Goal: Transaction & Acquisition: Purchase product/service

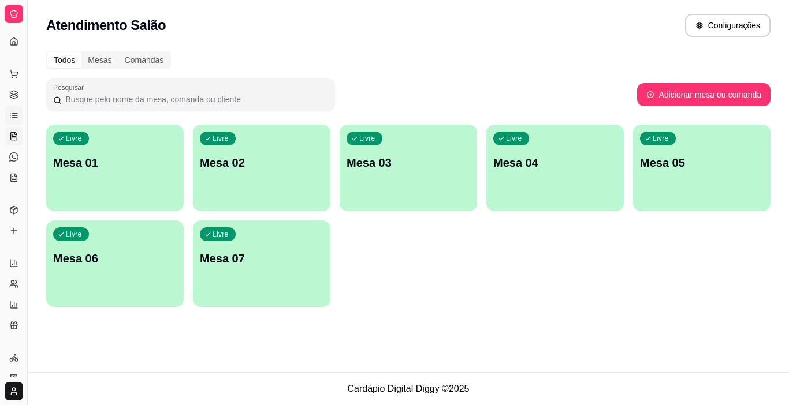
click at [18, 117] on icon at bounding box center [13, 115] width 9 height 9
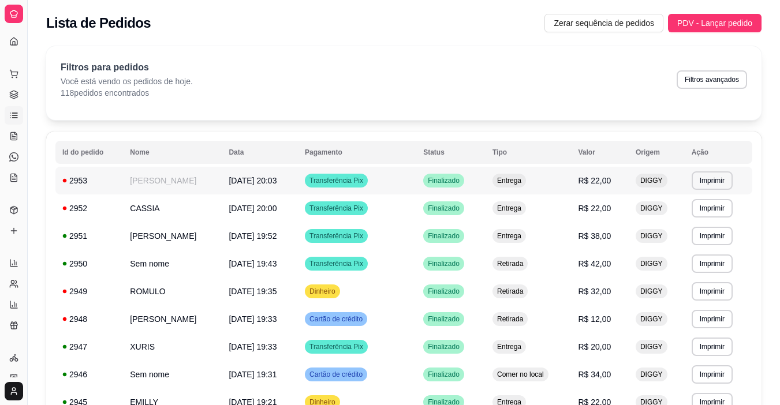
click at [706, 182] on button "Imprimir" at bounding box center [712, 181] width 41 height 18
click at [671, 222] on button "IMPRESSORA" at bounding box center [689, 221] width 81 height 18
click at [14, 75] on icon at bounding box center [14, 72] width 8 height 5
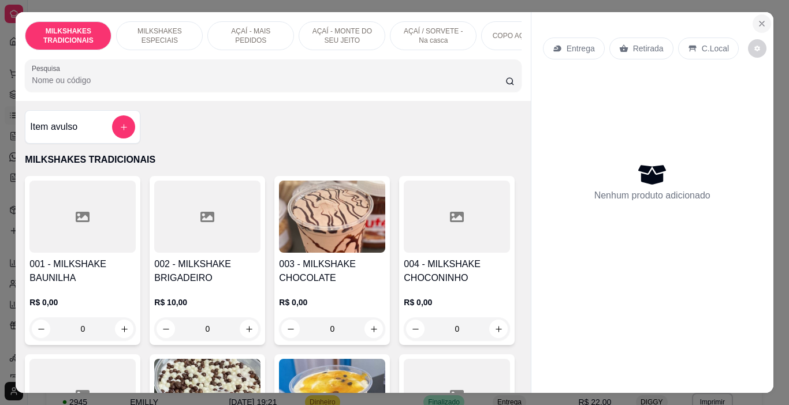
click at [765, 21] on button "Close" at bounding box center [762, 23] width 18 height 18
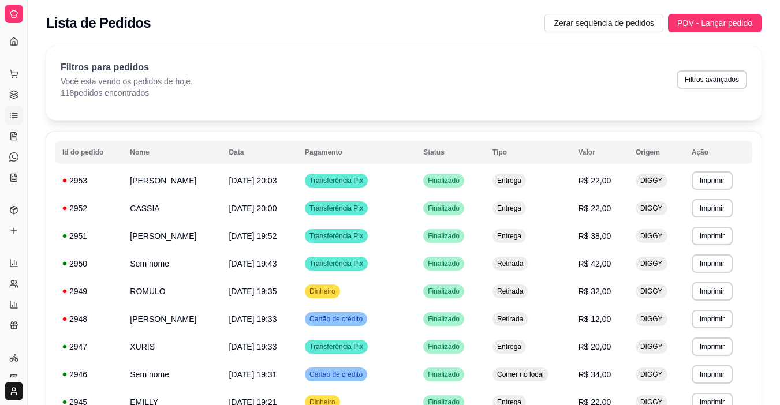
click at [13, 116] on icon at bounding box center [14, 116] width 5 height 0
click at [26, 87] on button "Toggle Sidebar" at bounding box center [27, 202] width 9 height 405
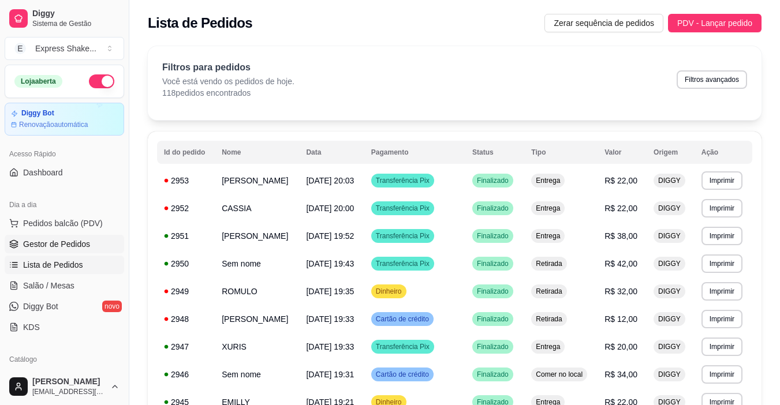
click at [66, 241] on span "Gestor de Pedidos" at bounding box center [56, 245] width 67 height 12
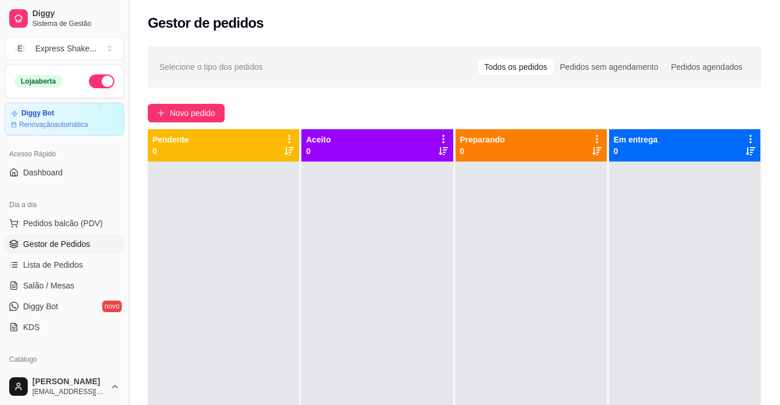
click at [131, 206] on button "Toggle Sidebar" at bounding box center [128, 202] width 9 height 405
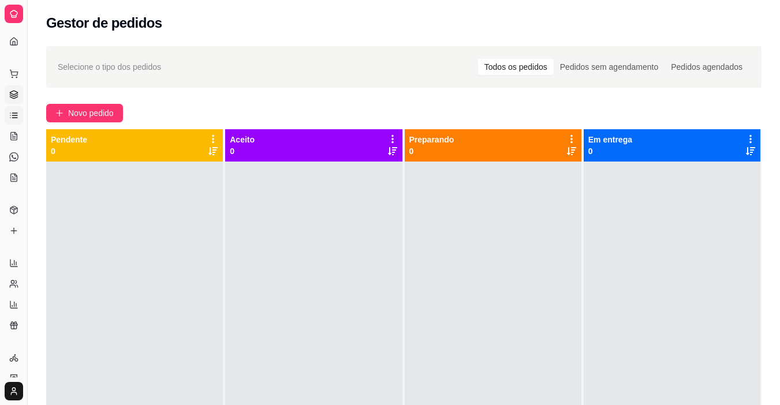
click at [8, 113] on link "Lista de Pedidos" at bounding box center [14, 115] width 18 height 18
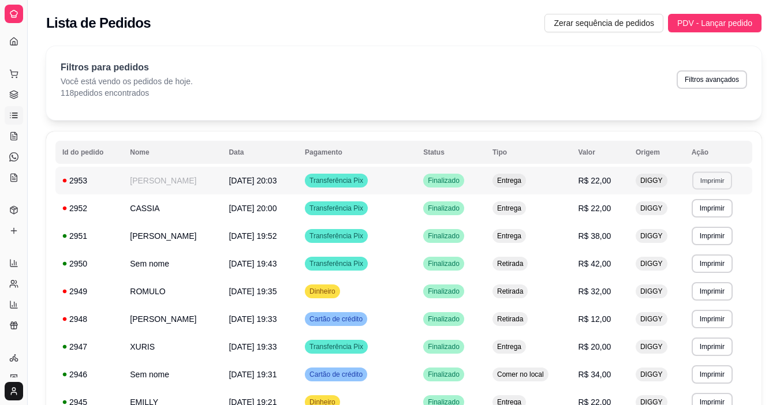
click at [705, 184] on button "Imprimir" at bounding box center [713, 181] width 40 height 18
click at [683, 225] on button "IMPRESSORA" at bounding box center [690, 221] width 84 height 18
click at [14, 96] on icon at bounding box center [14, 96] width 8 height 2
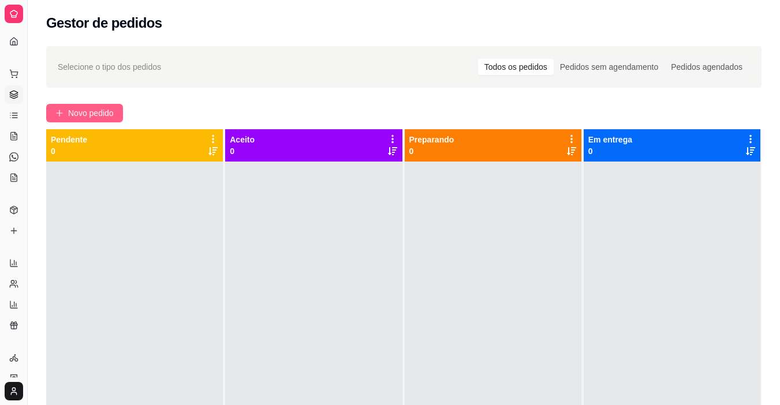
click at [107, 109] on span "Novo pedido" at bounding box center [91, 113] width 46 height 13
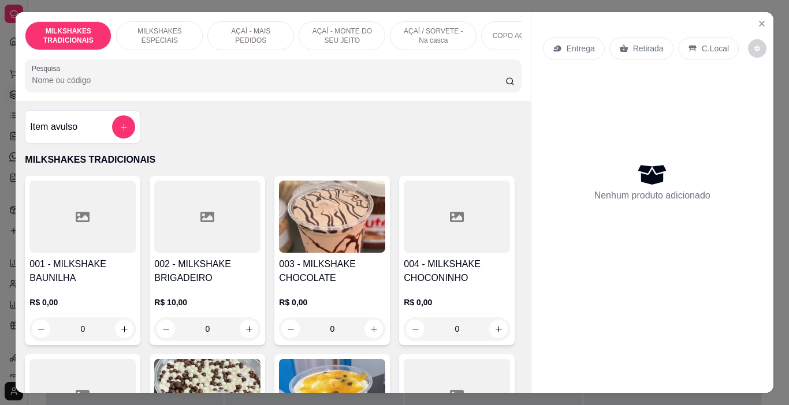
click at [343, 263] on h4 "003 - MILKSHAKE CHOCOLATE" at bounding box center [332, 272] width 106 height 28
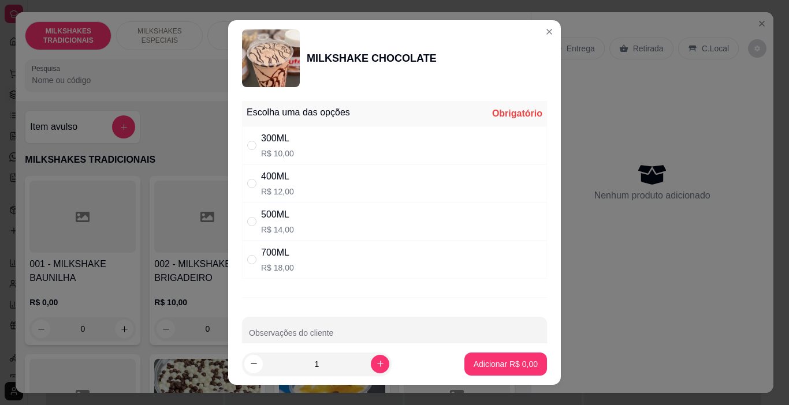
click at [275, 257] on div "700ML" at bounding box center [277, 253] width 33 height 14
radio input "true"
click at [523, 366] on p "Adicionar R$ 18,00" at bounding box center [503, 364] width 67 height 11
type input "1"
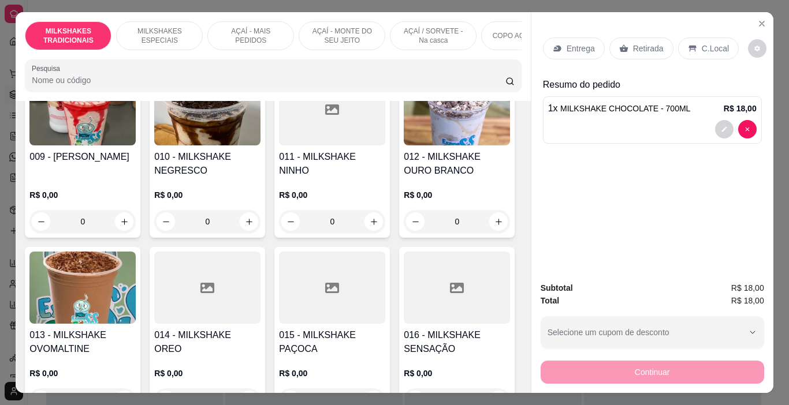
scroll to position [578, 0]
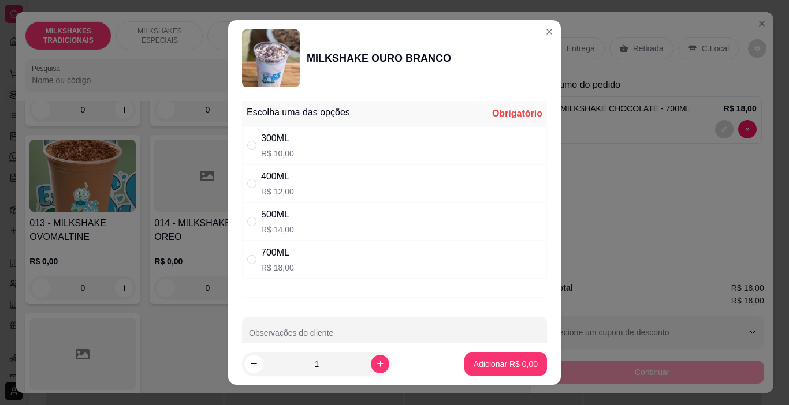
click at [281, 246] on div "700ML" at bounding box center [277, 253] width 33 height 14
radio input "true"
click at [493, 361] on p "Adicionar R$ 18,00" at bounding box center [503, 365] width 69 height 12
type input "1"
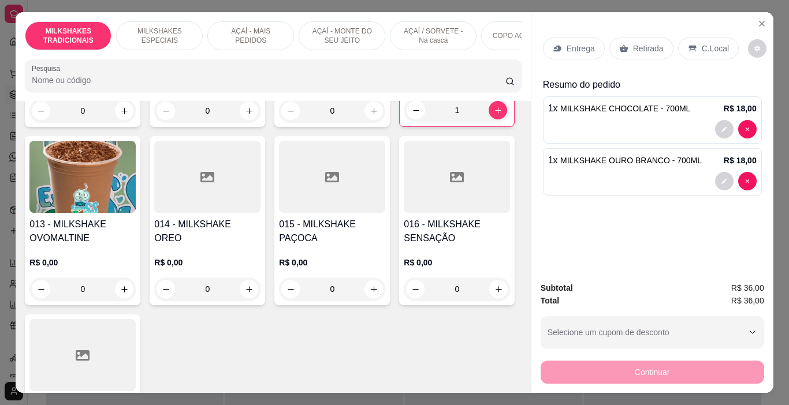
click at [634, 51] on div "Retirada" at bounding box center [641, 49] width 64 height 22
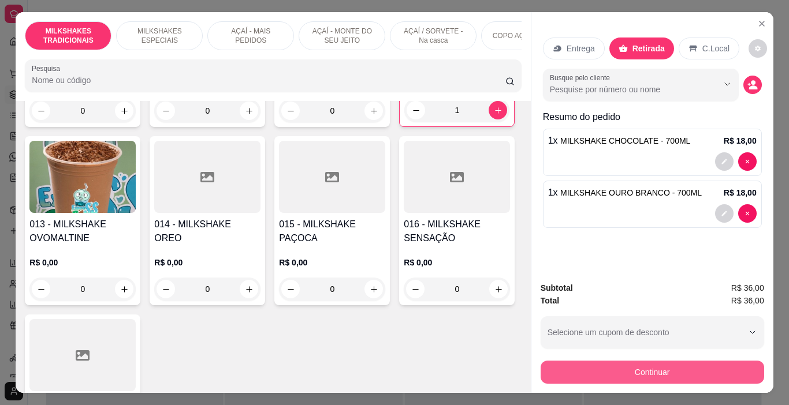
click at [651, 365] on button "Continuar" at bounding box center [653, 372] width 224 height 23
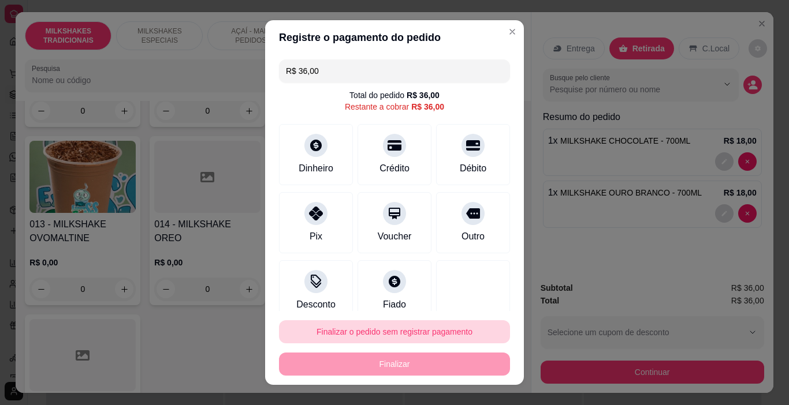
click at [422, 330] on button "Finalizar o pedido sem registrar pagamento" at bounding box center [394, 332] width 231 height 23
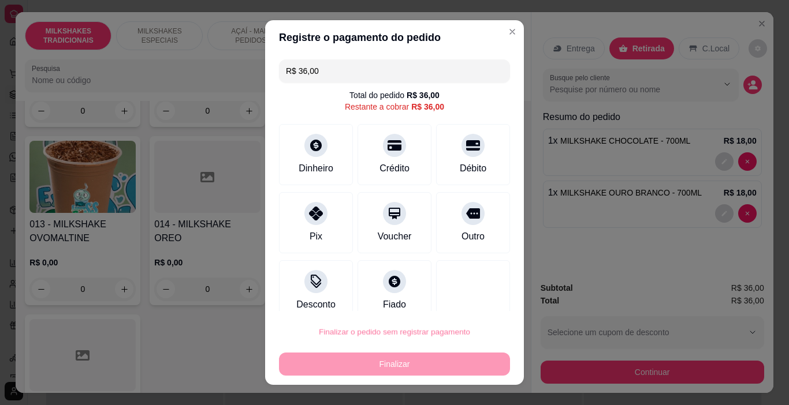
click at [464, 294] on button "Confirmar" at bounding box center [461, 300] width 43 height 18
type input "0"
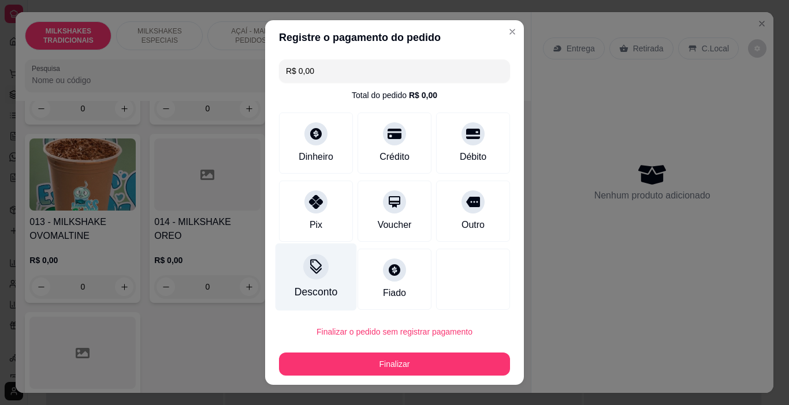
type input "R$ 0,00"
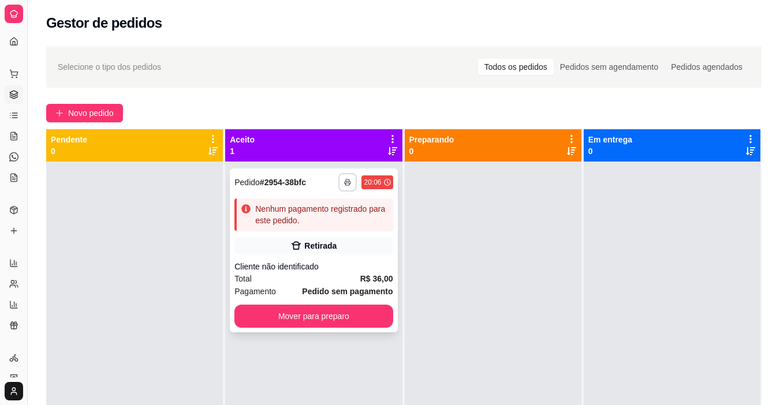
click at [348, 176] on button "button" at bounding box center [347, 182] width 18 height 18
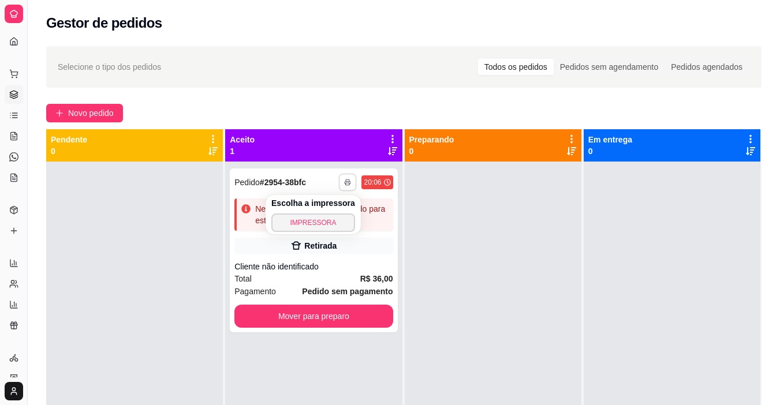
click at [308, 231] on button "IMPRESSORA" at bounding box center [313, 223] width 84 height 18
click at [164, 221] on div at bounding box center [134, 364] width 177 height 405
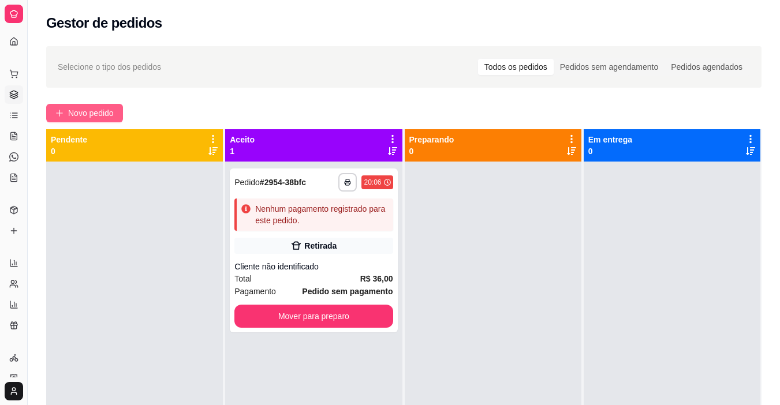
click at [92, 110] on span "Novo pedido" at bounding box center [91, 113] width 46 height 13
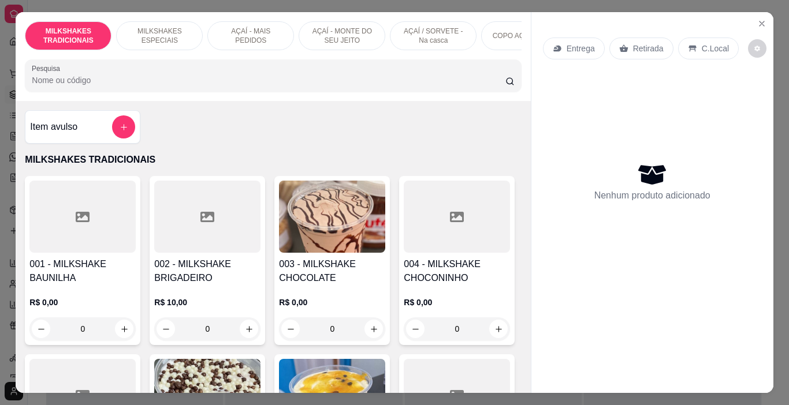
scroll to position [0, 434]
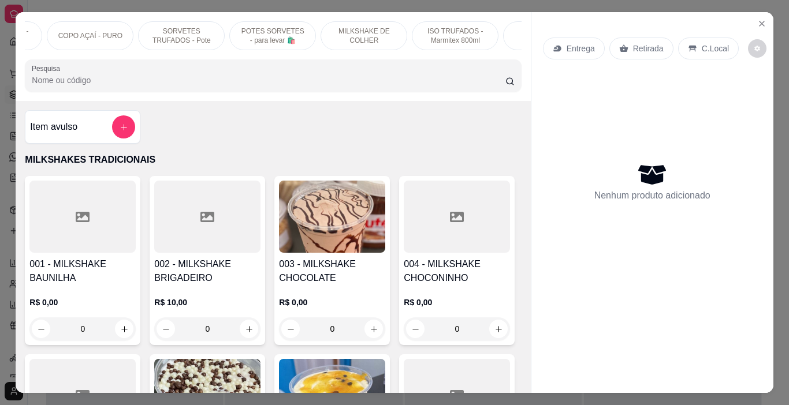
click at [266, 35] on p "POTES SORVETES - para levar 🛍️" at bounding box center [272, 36] width 67 height 18
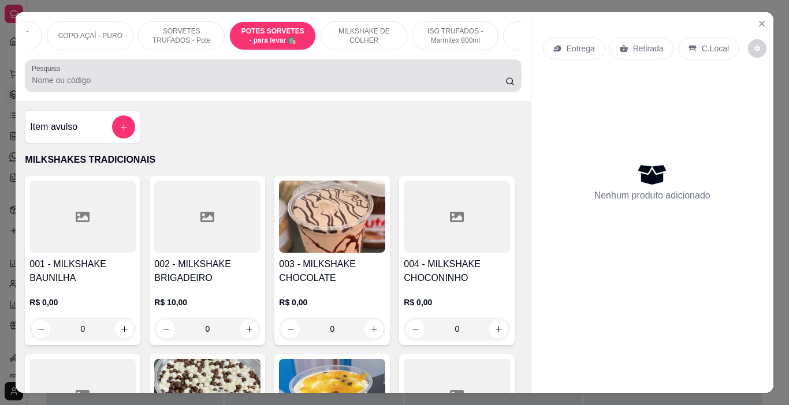
scroll to position [29, 0]
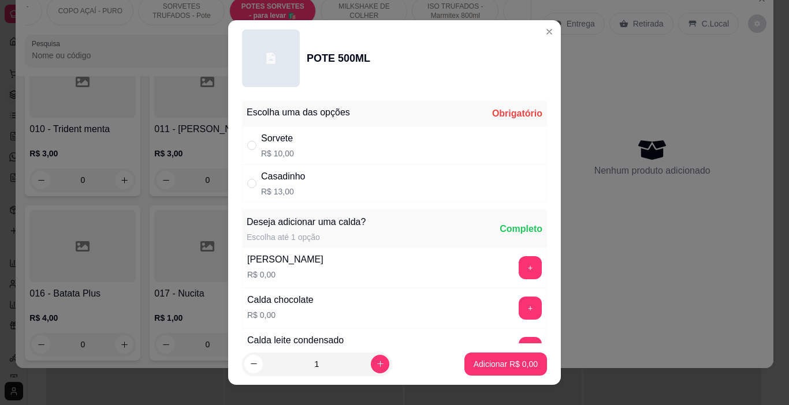
click at [301, 145] on div "Sorvete R$ 10,00" at bounding box center [394, 145] width 305 height 38
radio input "true"
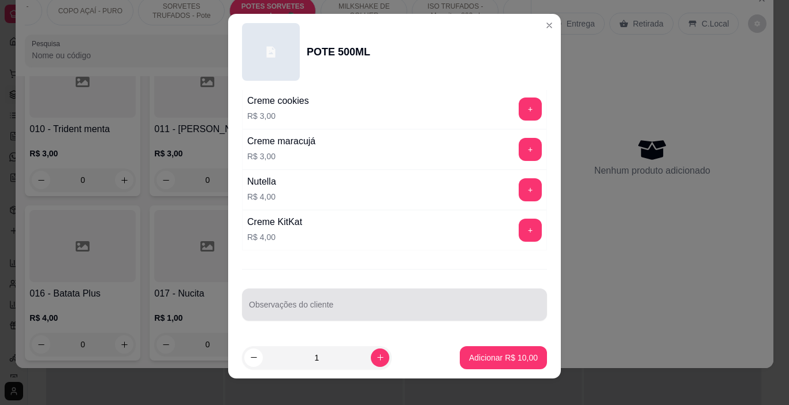
scroll to position [17, 0]
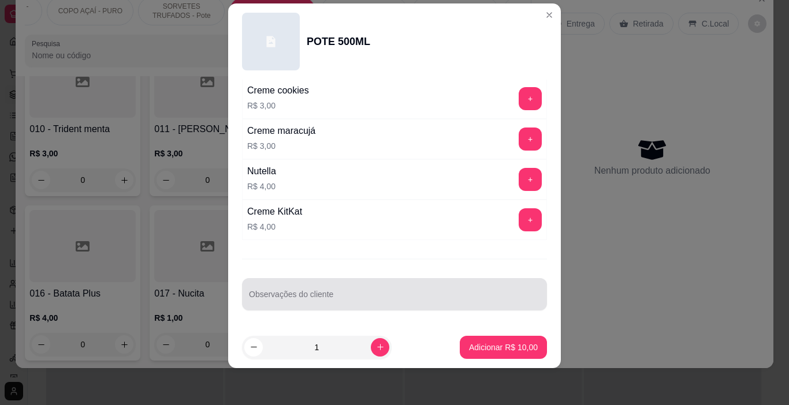
click at [311, 304] on input "Observações do cliente" at bounding box center [394, 299] width 291 height 12
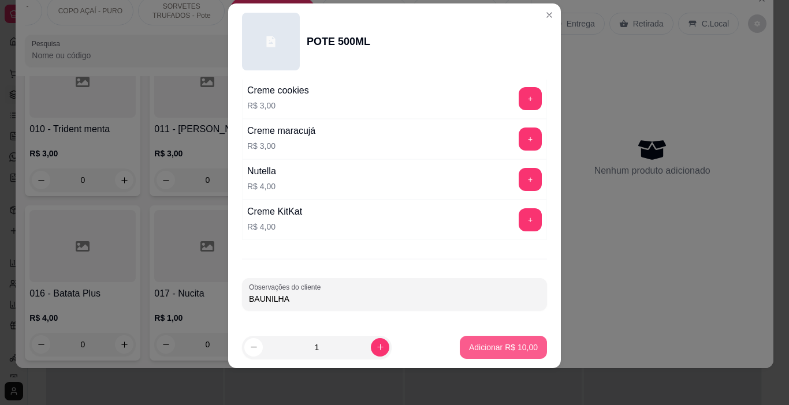
type input "BAUNILHA"
click at [482, 340] on button "Adicionar R$ 10,00" at bounding box center [503, 347] width 87 height 23
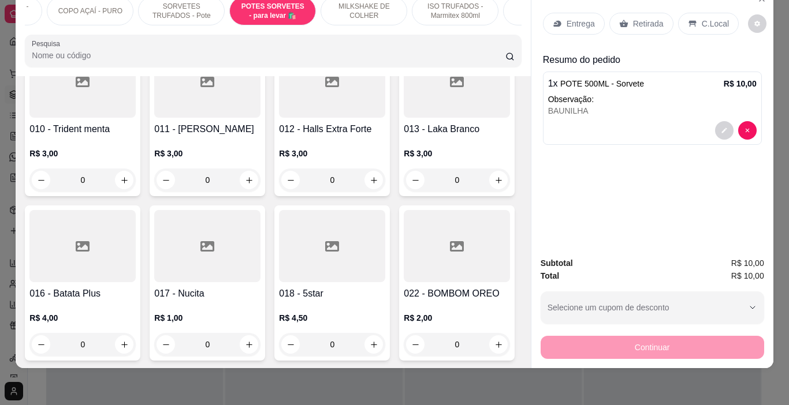
click at [648, 77] on div "1 x POTE 500ML - Sorvete R$ 10,00" at bounding box center [652, 84] width 209 height 14
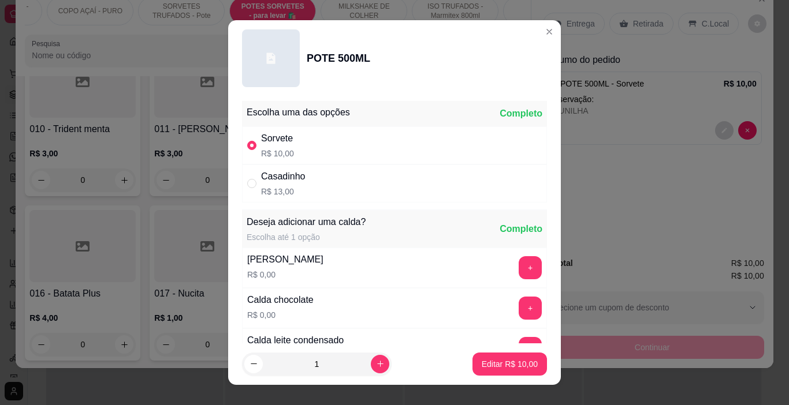
click at [519, 303] on button "+" at bounding box center [530, 308] width 23 height 23
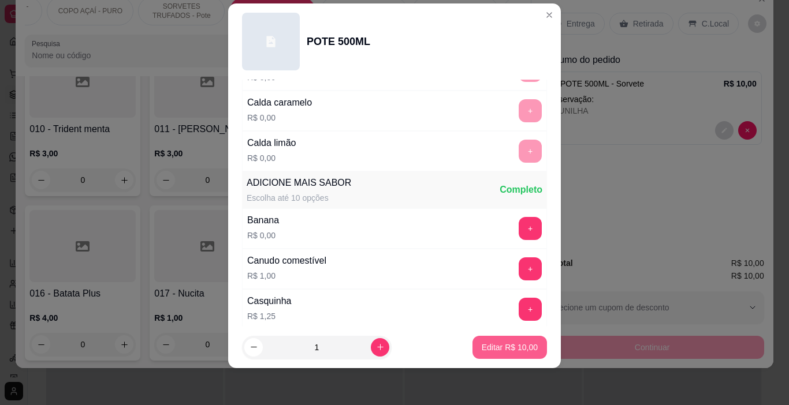
scroll to position [353, 0]
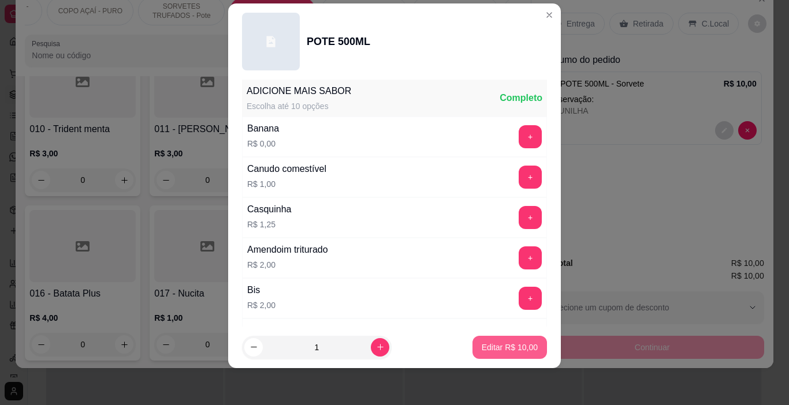
click at [522, 350] on p "Editar R$ 10,00" at bounding box center [510, 348] width 56 height 12
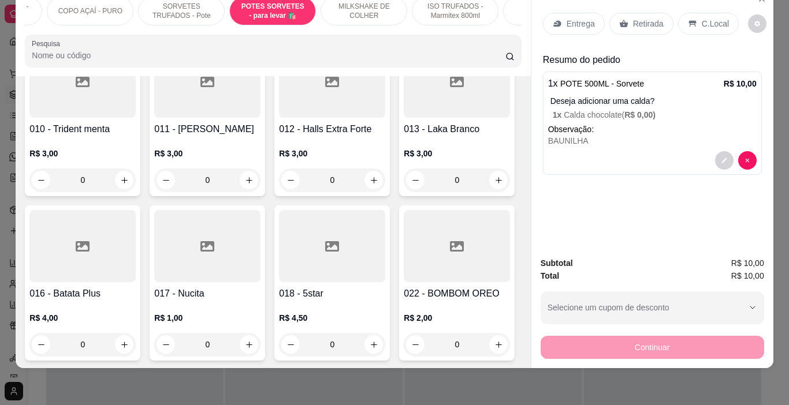
click at [586, 20] on p "Entrega" at bounding box center [581, 24] width 28 height 12
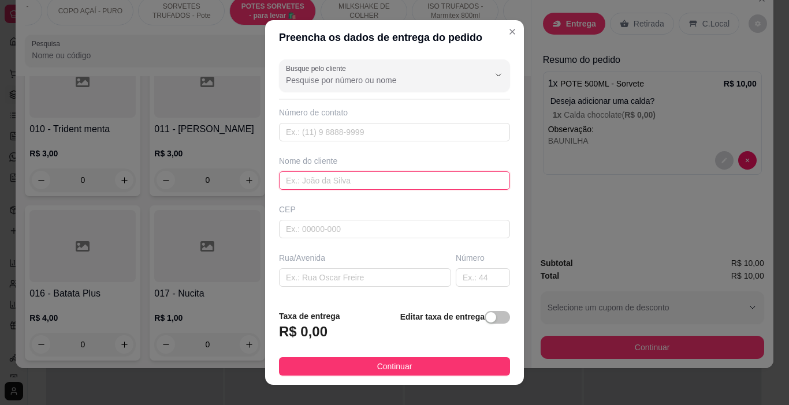
click at [351, 186] on input "text" at bounding box center [394, 181] width 231 height 18
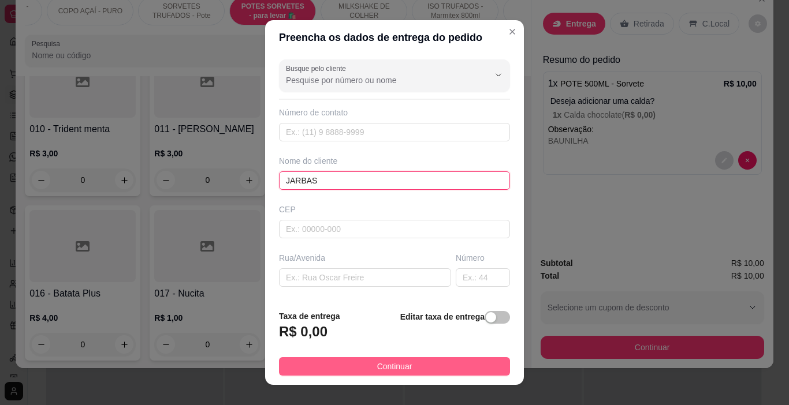
type input "JARBAS"
click at [403, 368] on span "Continuar" at bounding box center [394, 366] width 35 height 13
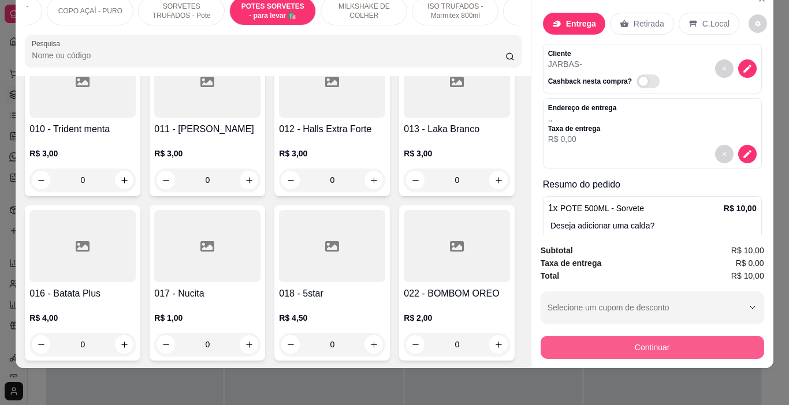
click at [630, 342] on button "Continuar" at bounding box center [653, 347] width 224 height 23
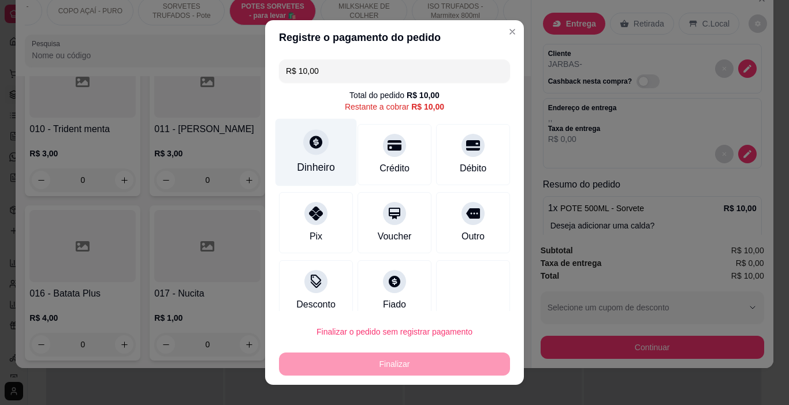
click at [314, 143] on icon at bounding box center [316, 142] width 13 height 13
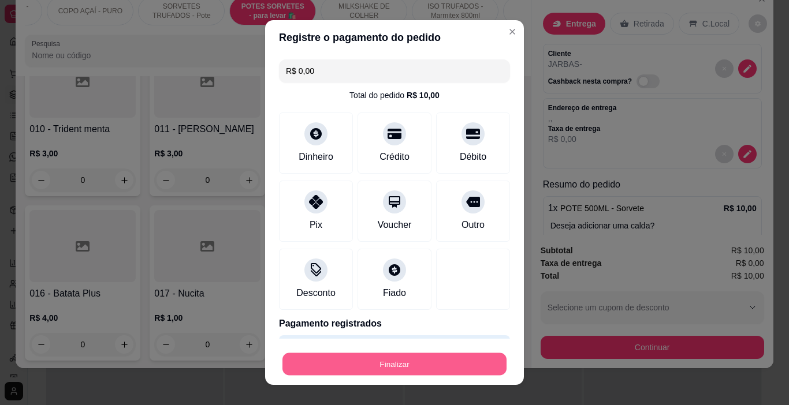
click at [403, 368] on button "Finalizar" at bounding box center [394, 364] width 224 height 23
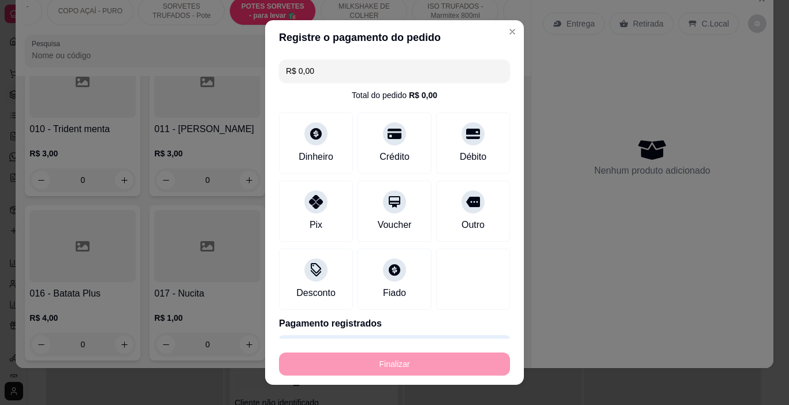
type input "-R$ 10,00"
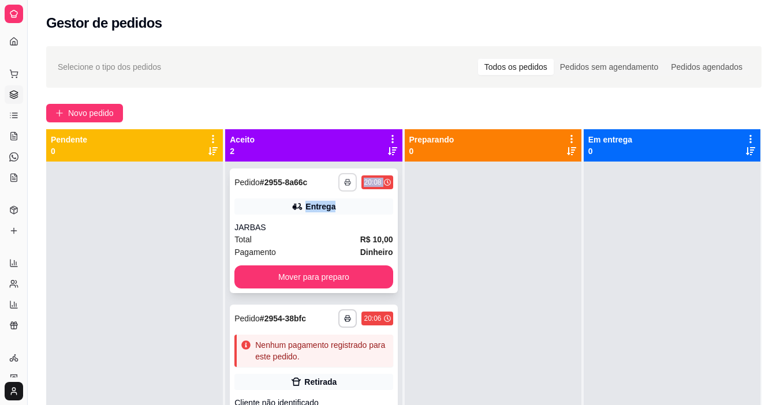
click at [343, 191] on div "**********" at bounding box center [313, 231] width 167 height 125
click at [350, 181] on button "button" at bounding box center [347, 182] width 18 height 18
click at [328, 217] on button "IMPRESSORA" at bounding box center [313, 223] width 84 height 18
click at [67, 109] on button "Novo pedido" at bounding box center [84, 113] width 77 height 18
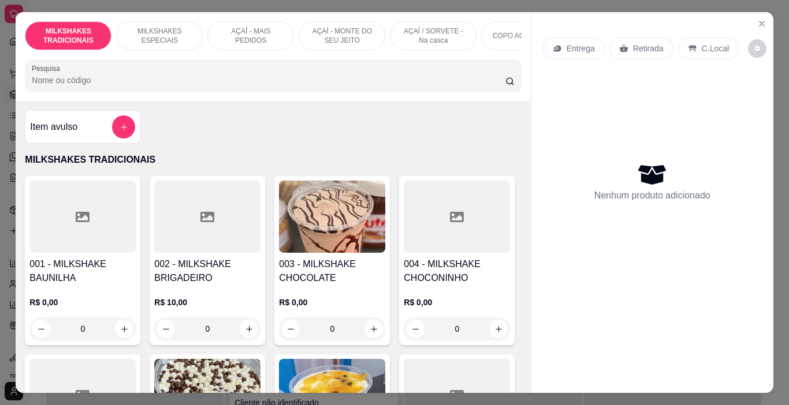
click at [274, 44] on div "AÇAÍ - MAIS PEDIDOS" at bounding box center [250, 35] width 87 height 29
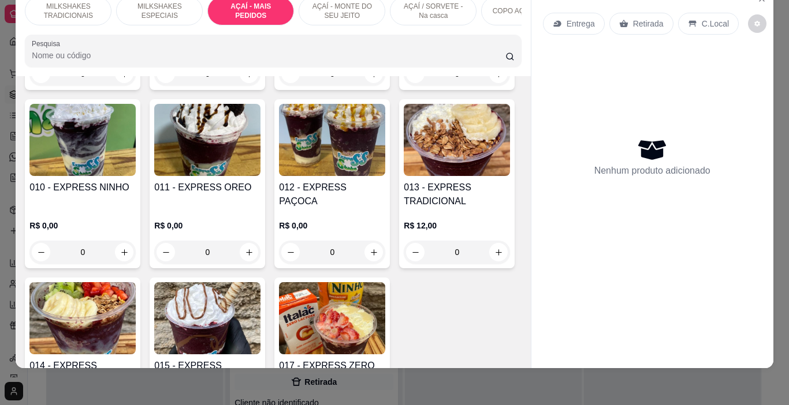
scroll to position [0, 434]
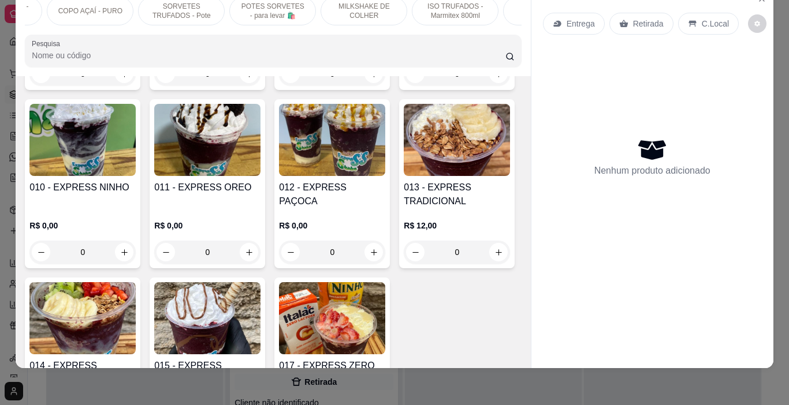
click at [272, 12] on div "POTES SORVETES - para levar 🛍️" at bounding box center [272, 11] width 87 height 29
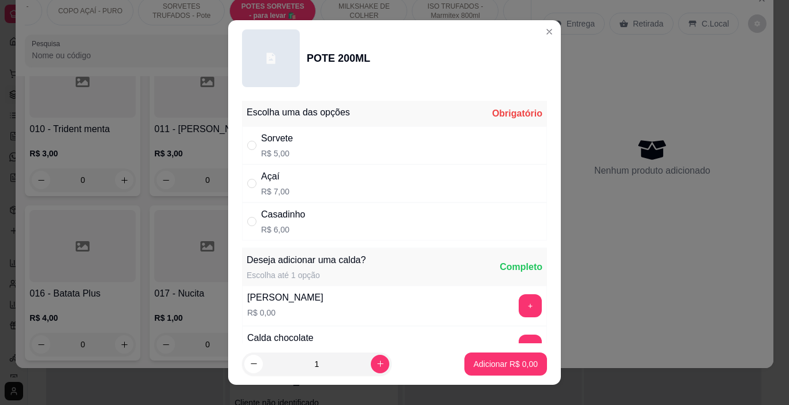
click at [304, 137] on div "Sorvete R$ 5,00" at bounding box center [394, 145] width 305 height 38
radio input "true"
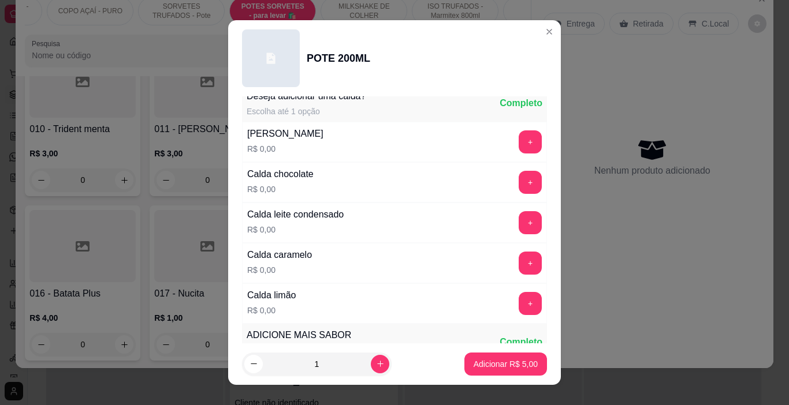
scroll to position [173, 0]
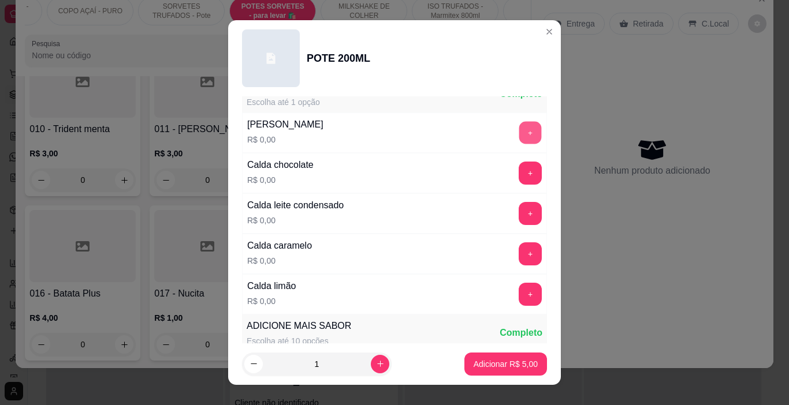
click at [519, 127] on button "+" at bounding box center [530, 133] width 23 height 23
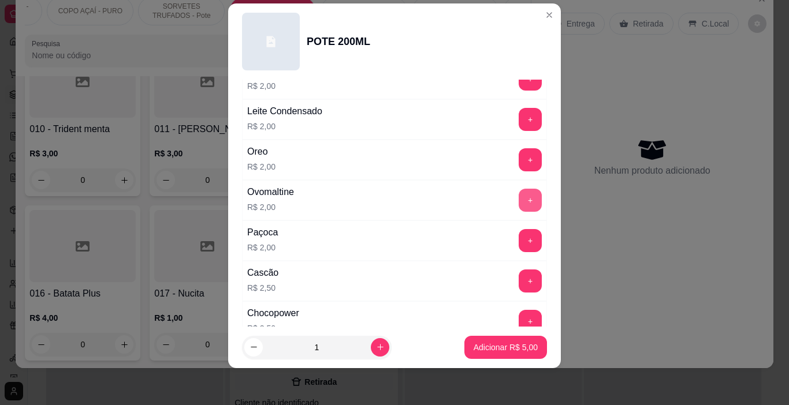
click at [519, 201] on button "+" at bounding box center [530, 200] width 23 height 23
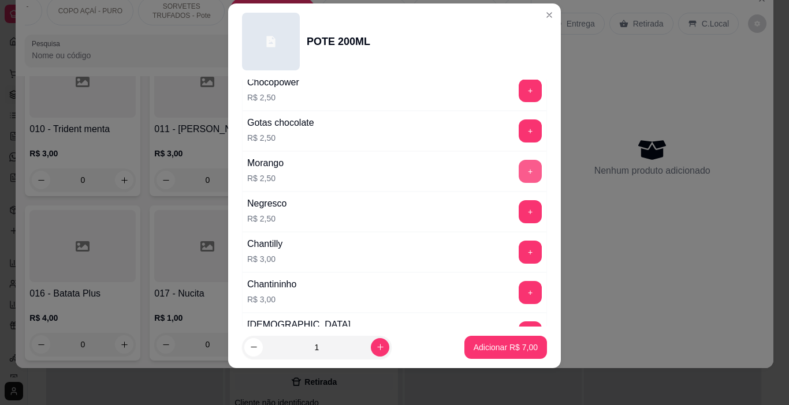
click at [519, 176] on button "+" at bounding box center [530, 171] width 23 height 23
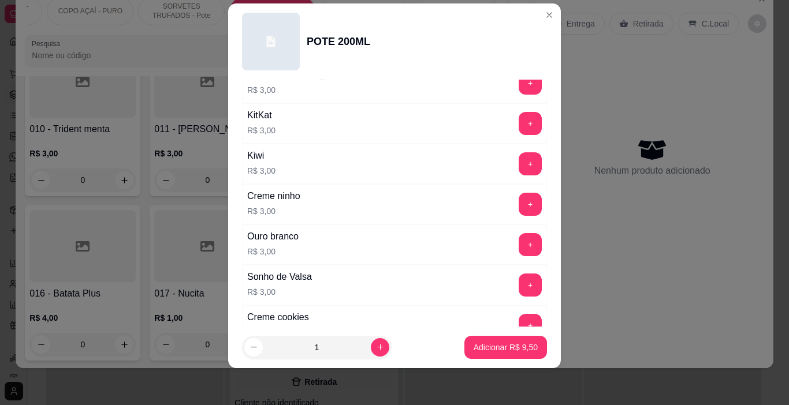
scroll to position [1316, 0]
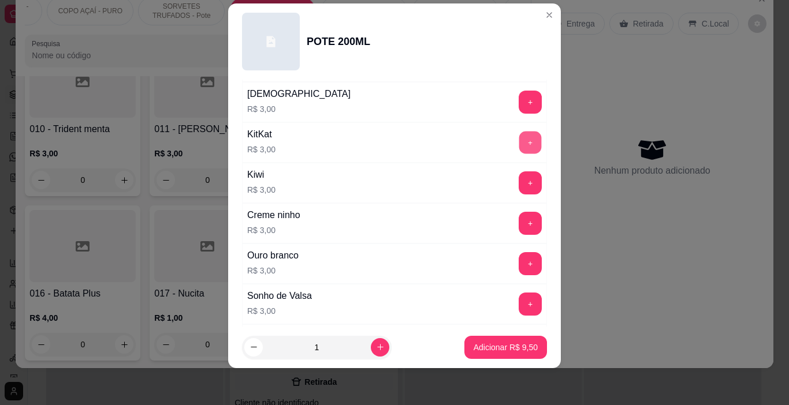
click at [519, 142] on button "+" at bounding box center [530, 143] width 23 height 23
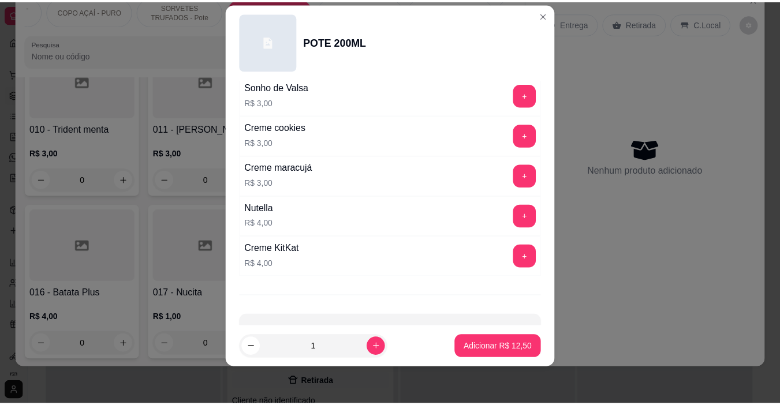
scroll to position [1562, 0]
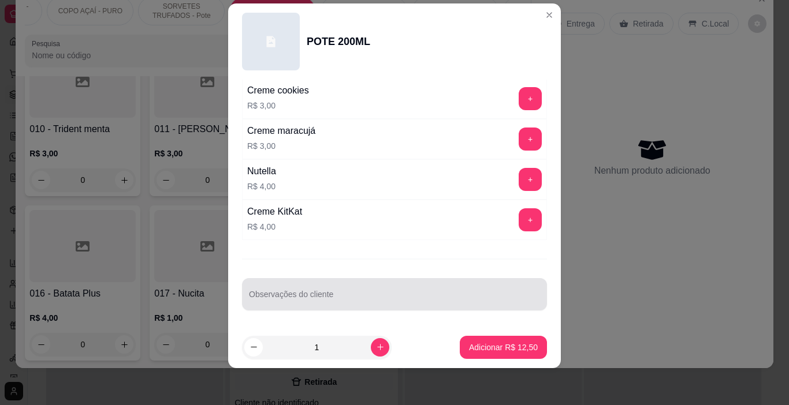
click at [321, 289] on div at bounding box center [394, 294] width 291 height 23
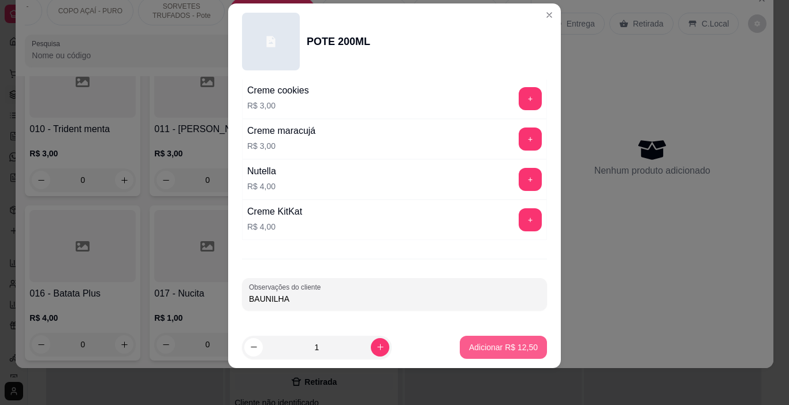
type input "BAUNILHA"
click at [515, 354] on button "Adicionar R$ 12,50" at bounding box center [503, 347] width 87 height 23
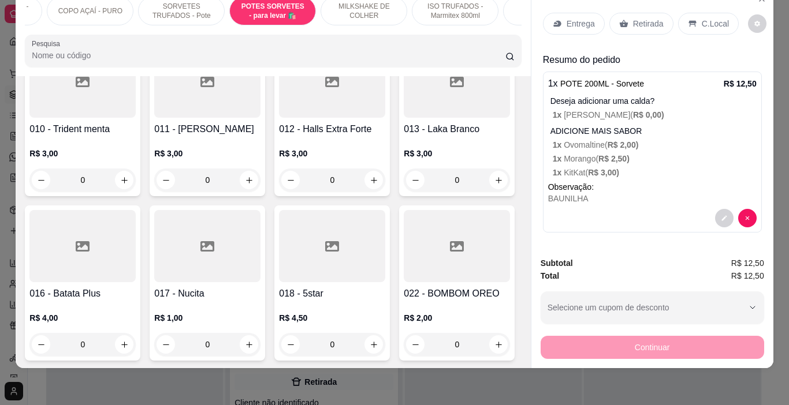
click at [702, 18] on p "C.Local" at bounding box center [715, 24] width 27 height 12
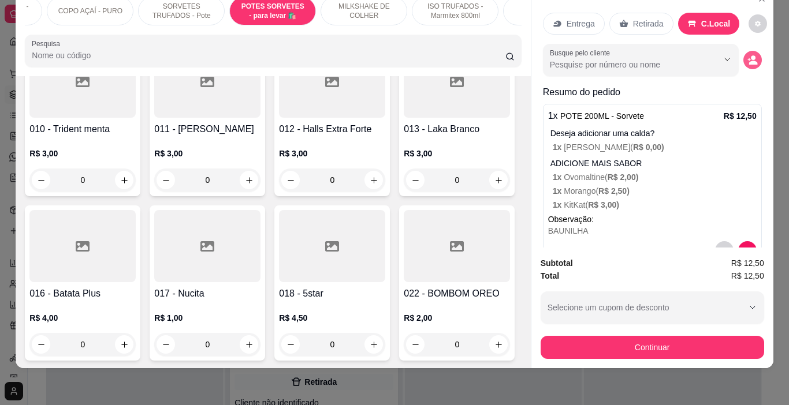
click at [747, 55] on icon "decrease-product-quantity" at bounding box center [752, 60] width 10 height 10
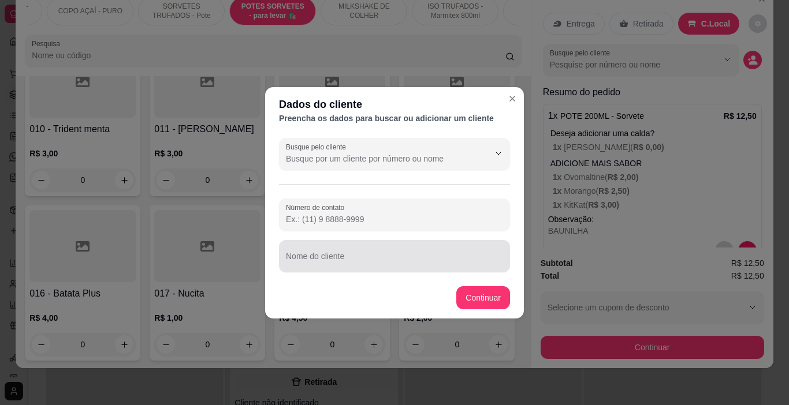
click at [353, 250] on div at bounding box center [394, 256] width 217 height 23
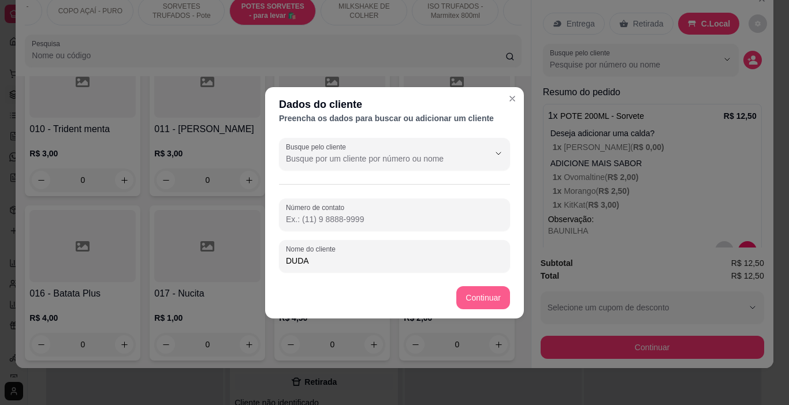
type input "DUDA"
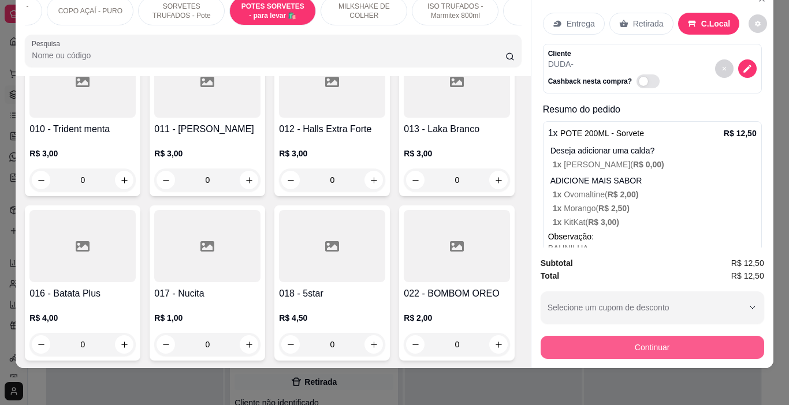
click at [620, 342] on button "Continuar" at bounding box center [653, 347] width 224 height 23
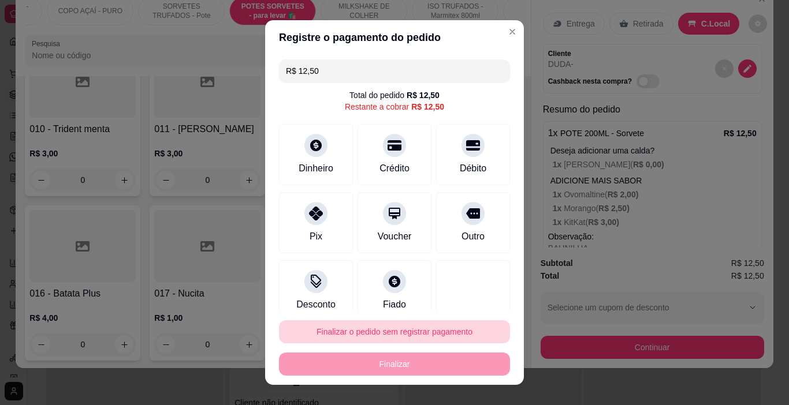
click at [431, 332] on button "Finalizar o pedido sem registrar pagamento" at bounding box center [394, 332] width 231 height 23
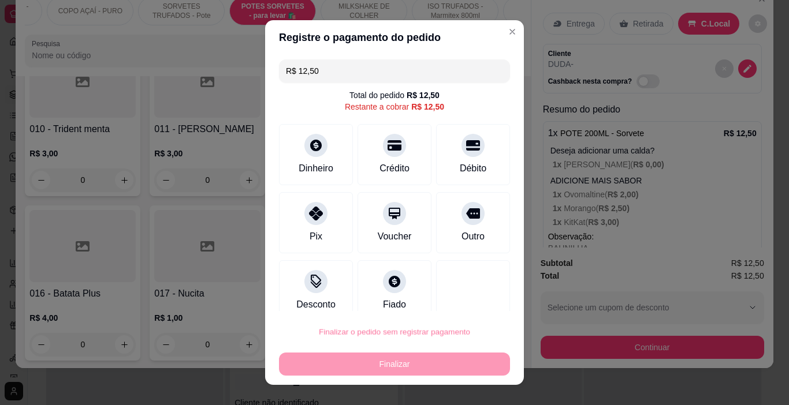
click at [453, 293] on button "Confirmar" at bounding box center [461, 300] width 43 height 18
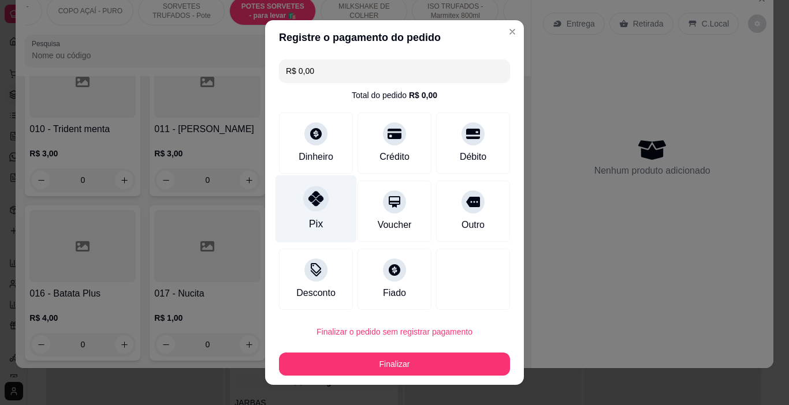
type input "R$ 0,00"
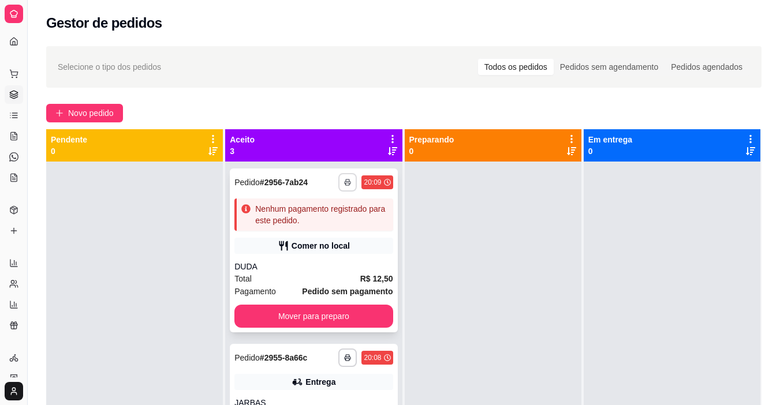
click at [338, 188] on button "button" at bounding box center [347, 182] width 18 height 18
click at [322, 227] on button "IMPRESSORA" at bounding box center [305, 223] width 84 height 18
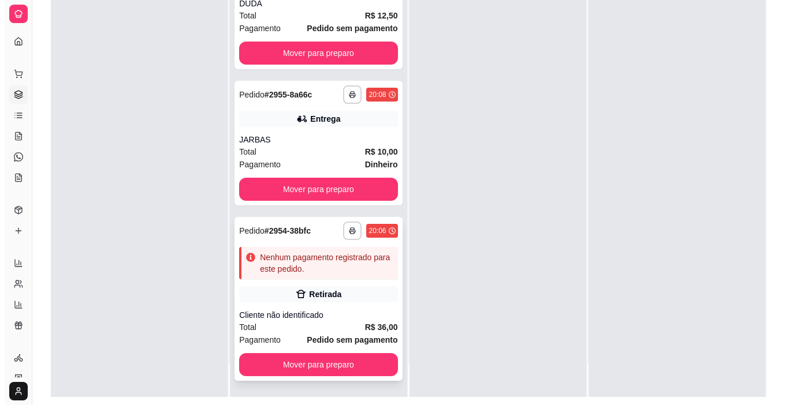
scroll to position [173, 0]
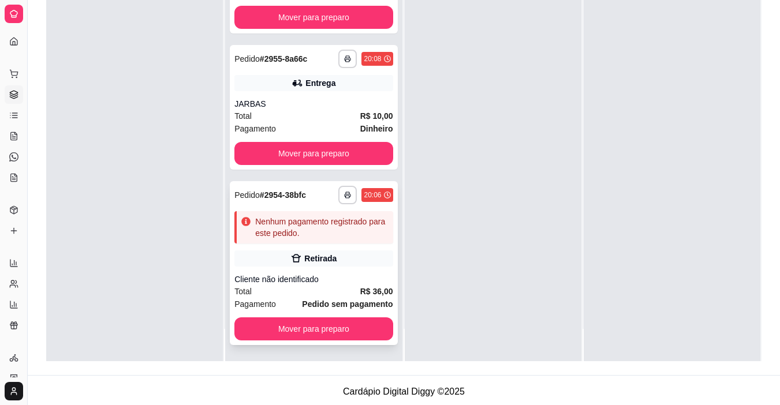
click at [310, 286] on div "Total R$ 36,00" at bounding box center [313, 291] width 158 height 13
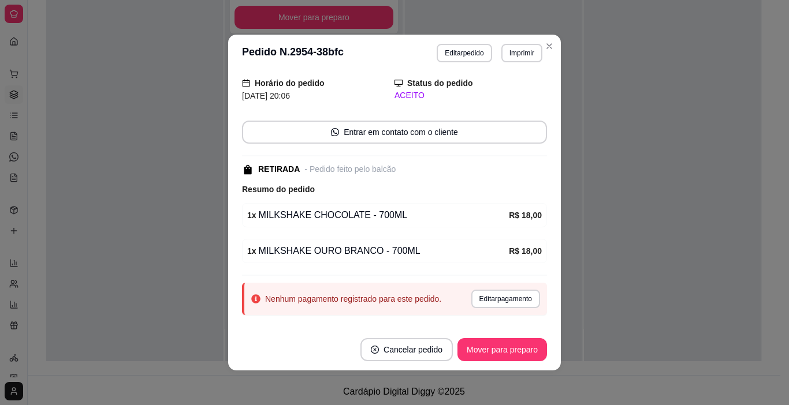
scroll to position [61, 0]
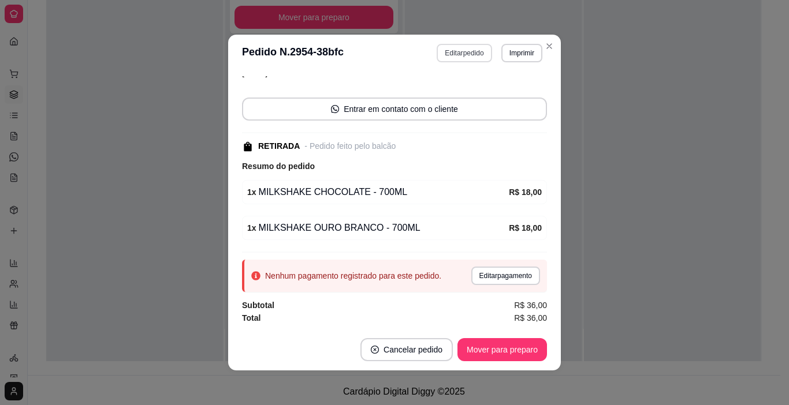
click at [452, 54] on button "Editar pedido" at bounding box center [464, 53] width 55 height 18
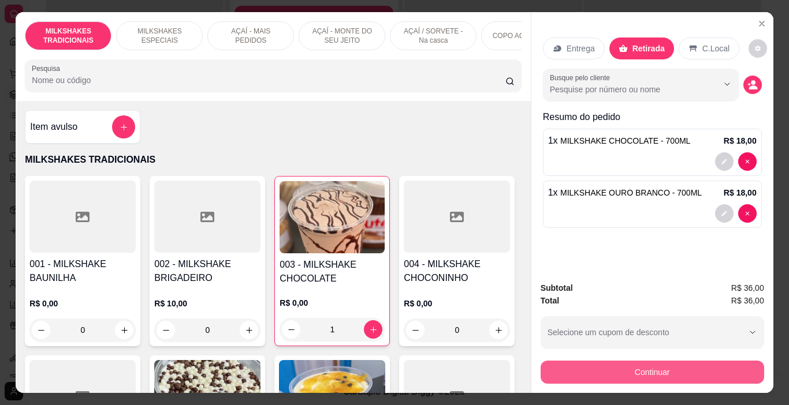
click at [608, 381] on div "Subtotal R$ 36,00 Total R$ 36,00 Selecione um cupom de desconto Selecione um cu…" at bounding box center [652, 333] width 242 height 121
click at [611, 369] on button "Continuar" at bounding box center [653, 372] width 224 height 23
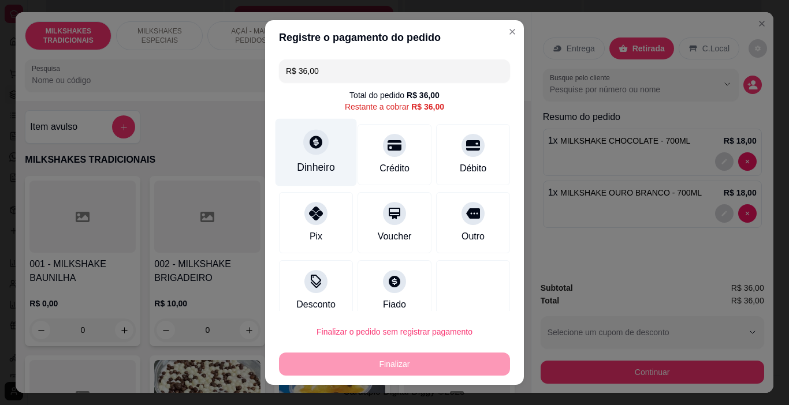
click at [302, 159] on div "Dinheiro" at bounding box center [316, 153] width 81 height 68
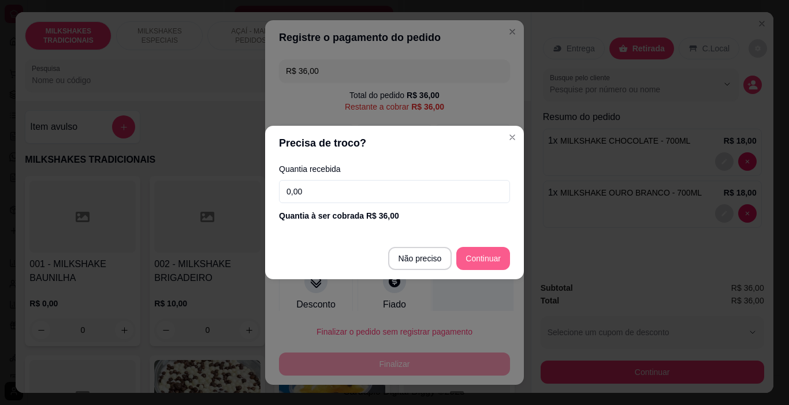
type input "R$ 0,00"
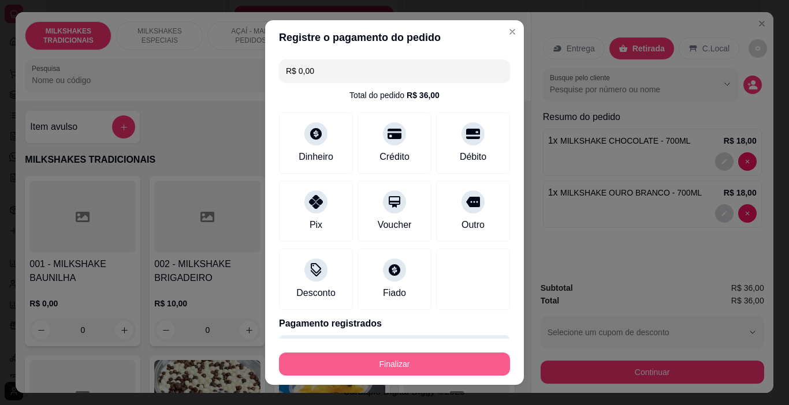
click at [471, 353] on button "Finalizar" at bounding box center [394, 364] width 231 height 23
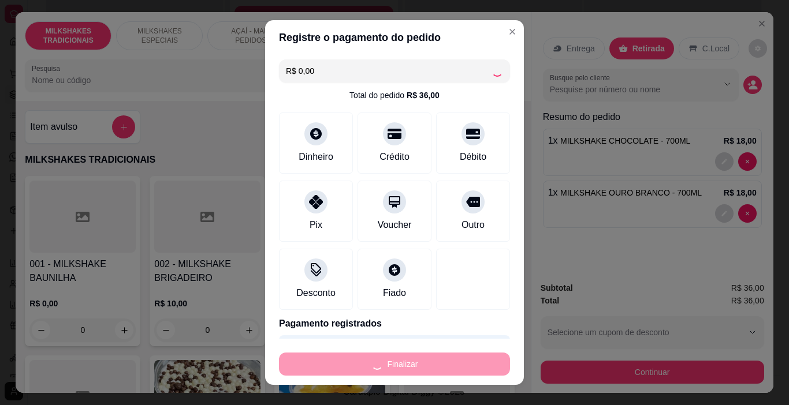
type input "0"
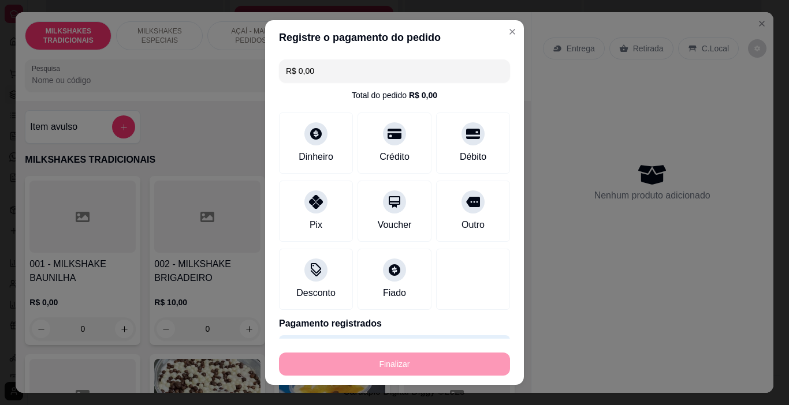
type input "-R$ 36,00"
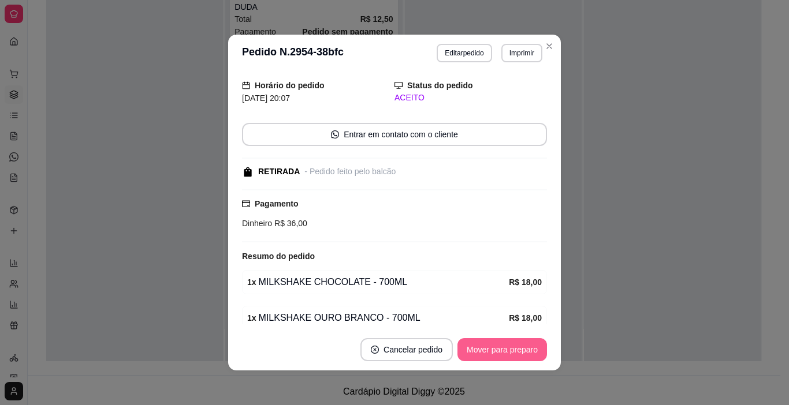
scroll to position [86, 0]
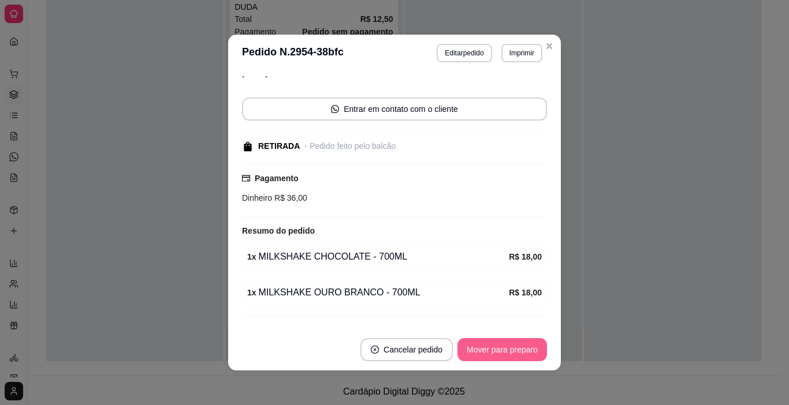
click at [475, 356] on button "Mover para preparo" at bounding box center [502, 349] width 90 height 23
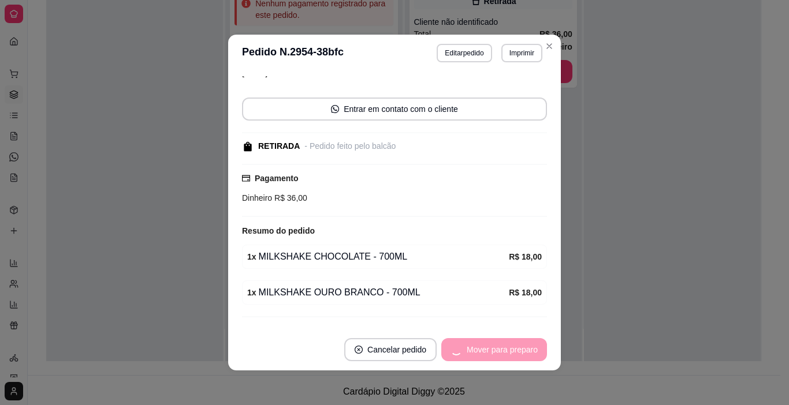
scroll to position [0, 0]
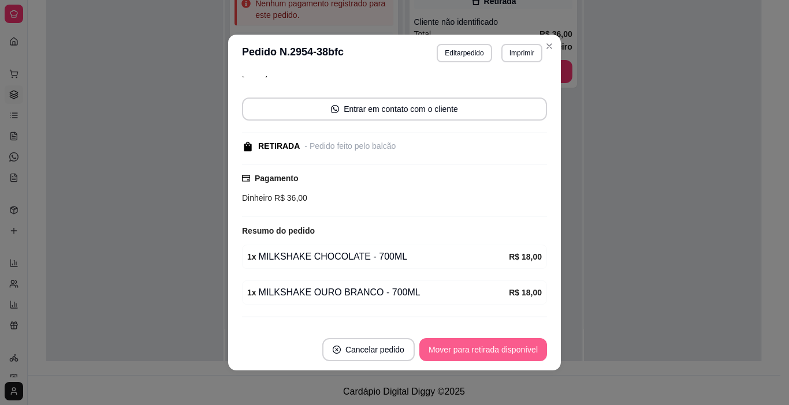
click at [479, 352] on button "Mover para retirada disponível" at bounding box center [483, 349] width 128 height 23
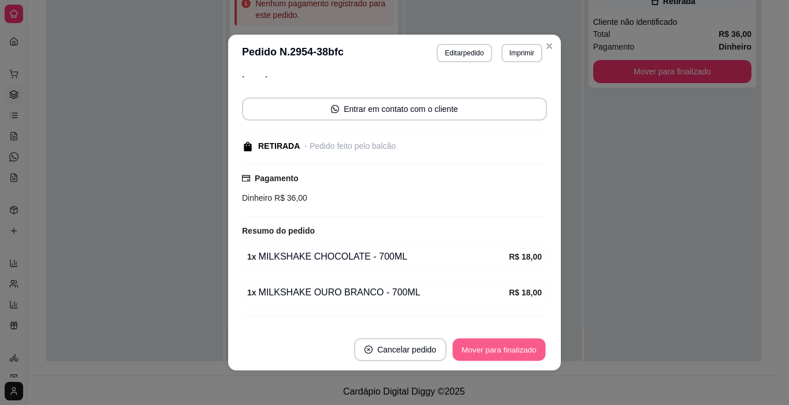
click at [483, 351] on button "Mover para finalizado" at bounding box center [499, 350] width 93 height 23
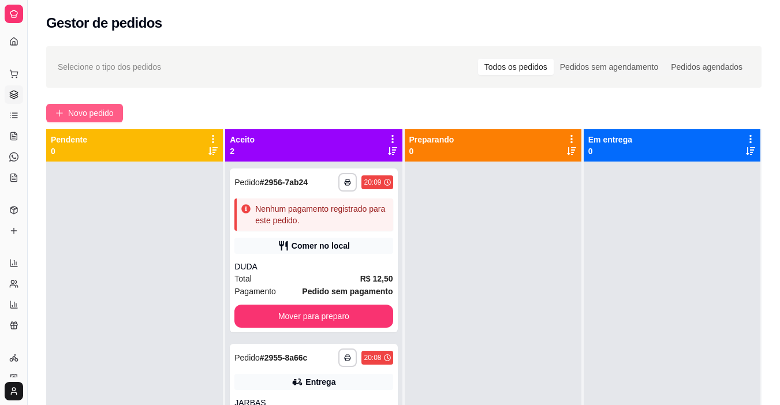
click at [106, 106] on button "Novo pedido" at bounding box center [84, 113] width 77 height 18
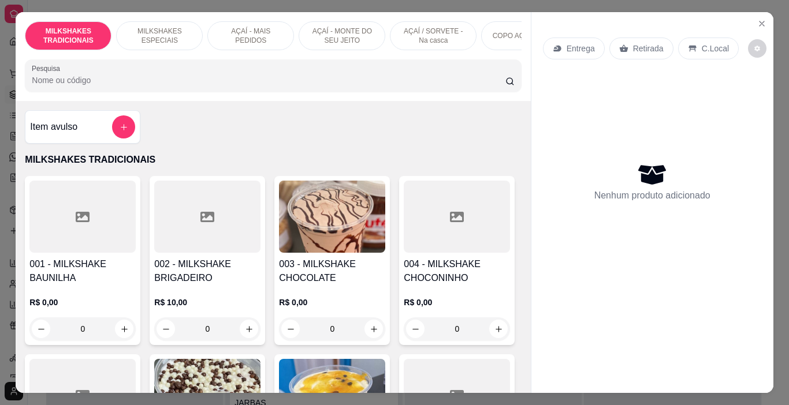
scroll to position [0, 434]
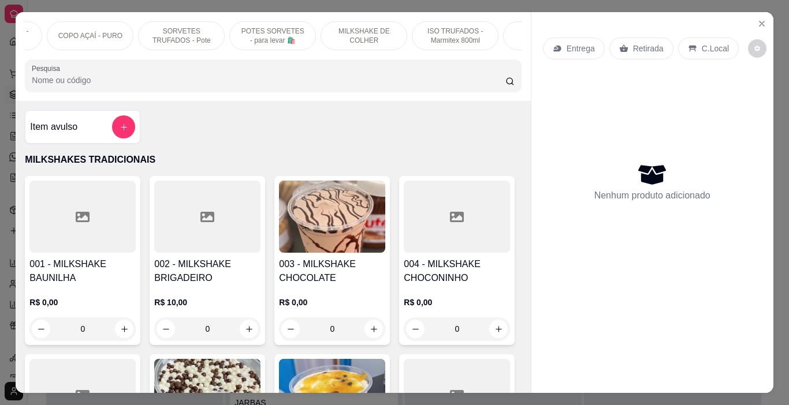
click at [274, 29] on p "POTES SORVETES - para levar 🛍️" at bounding box center [272, 36] width 67 height 18
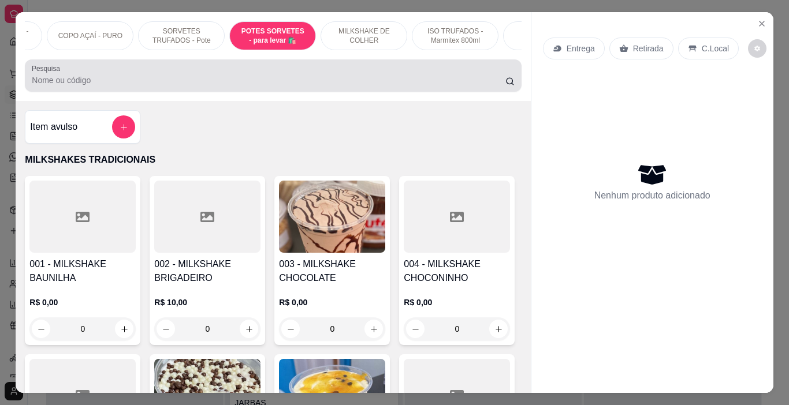
scroll to position [29, 0]
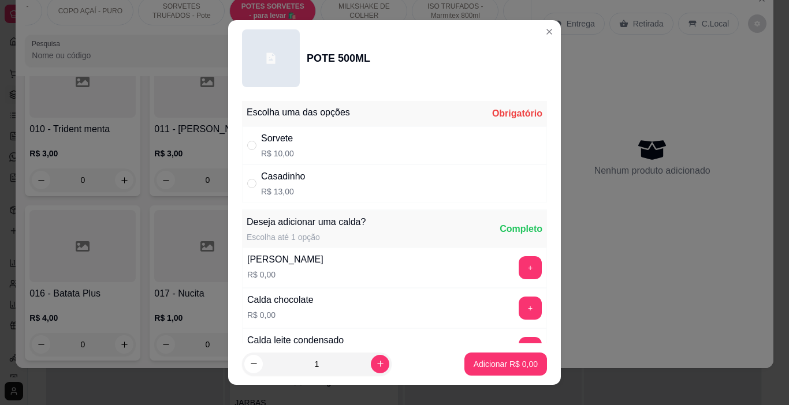
click at [291, 143] on div "Sorvete R$ 10,00" at bounding box center [394, 145] width 305 height 38
radio input "true"
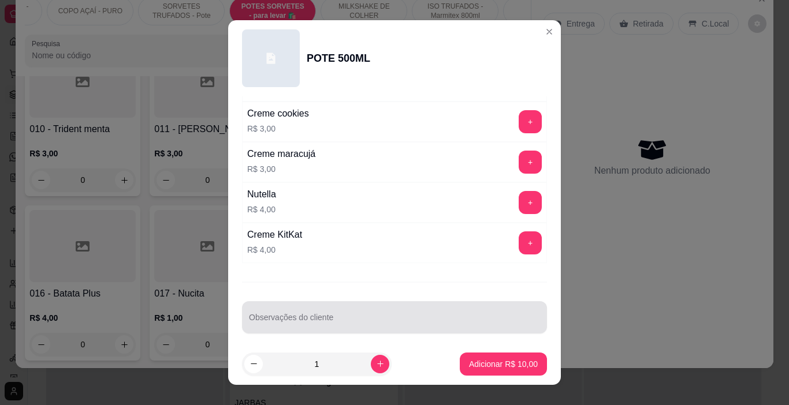
scroll to position [1524, 0]
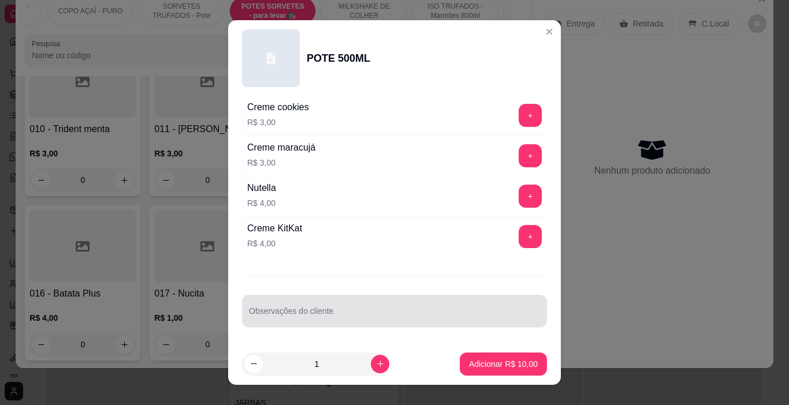
click at [299, 319] on input "Observações do cliente" at bounding box center [394, 316] width 291 height 12
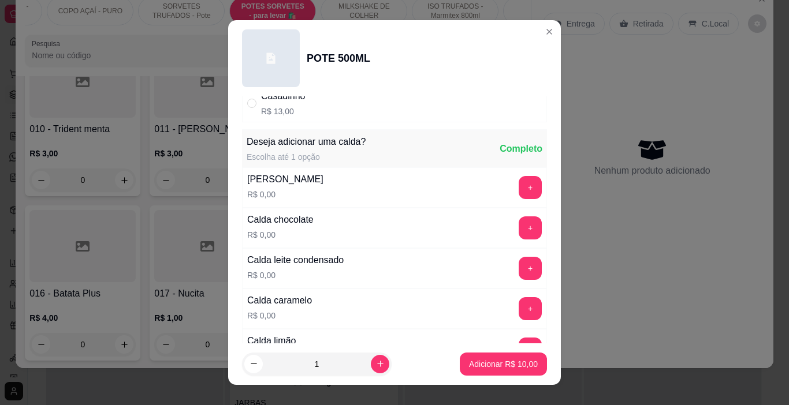
scroll to position [80, 0]
type input "MISTO"
click at [519, 183] on button "+" at bounding box center [530, 188] width 23 height 23
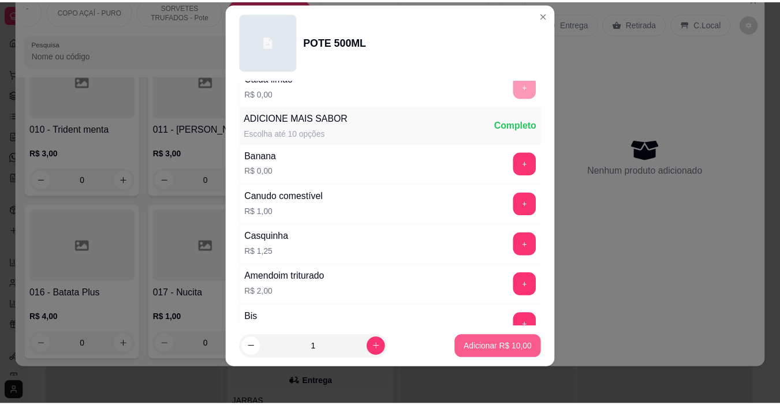
scroll to position [353, 0]
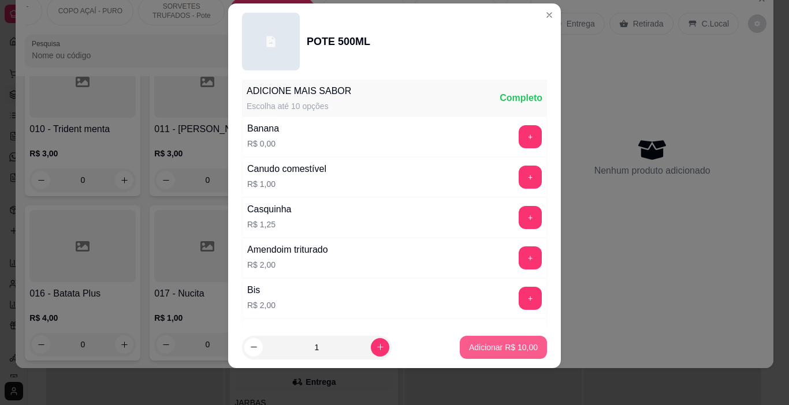
click at [487, 353] on button "Adicionar R$ 10,00" at bounding box center [503, 347] width 87 height 23
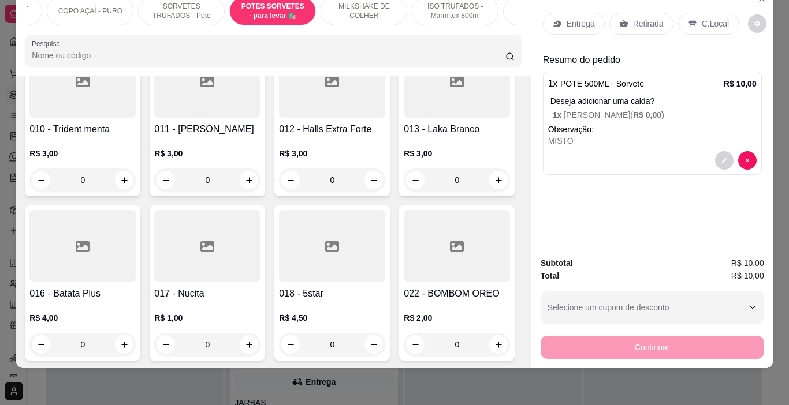
click at [572, 18] on p "Entrega" at bounding box center [581, 24] width 28 height 12
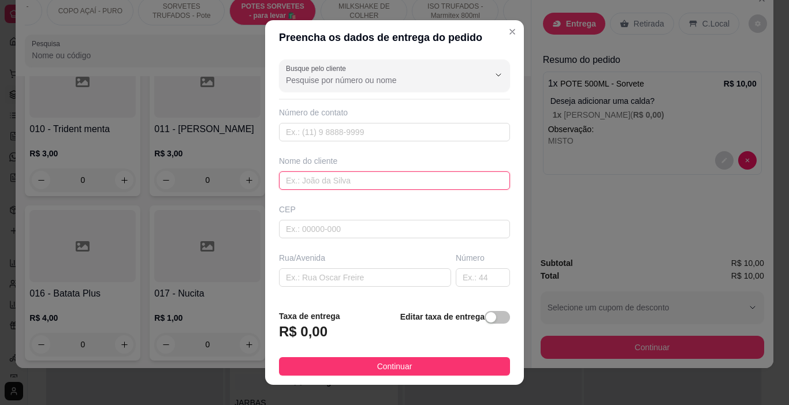
click at [306, 188] on input "text" at bounding box center [394, 181] width 231 height 18
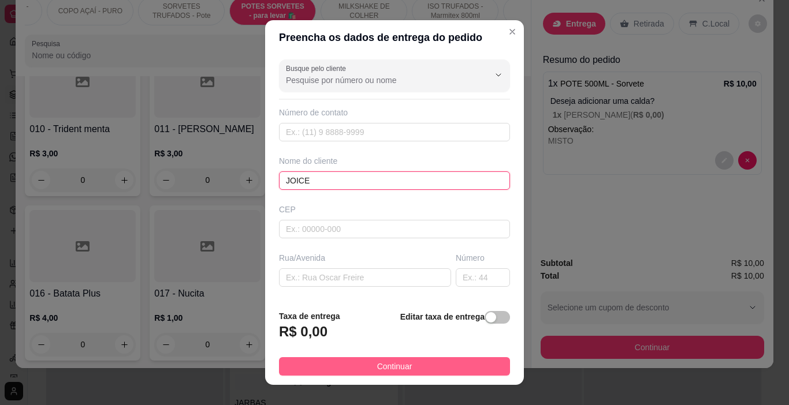
type input "JOICE"
click at [423, 363] on button "Continuar" at bounding box center [394, 367] width 231 height 18
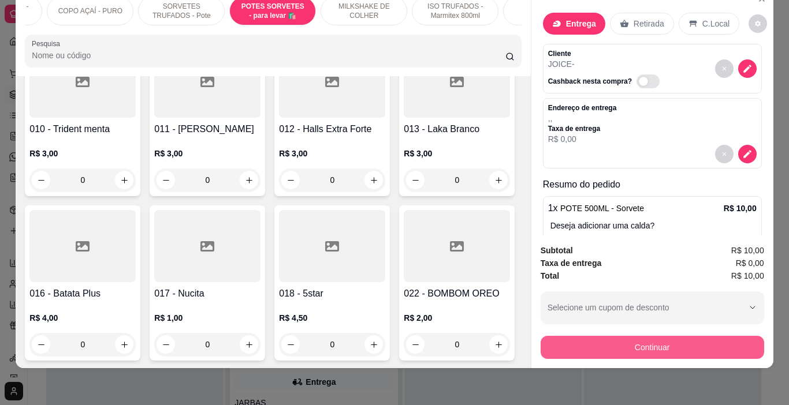
click at [588, 336] on button "Continuar" at bounding box center [653, 347] width 224 height 23
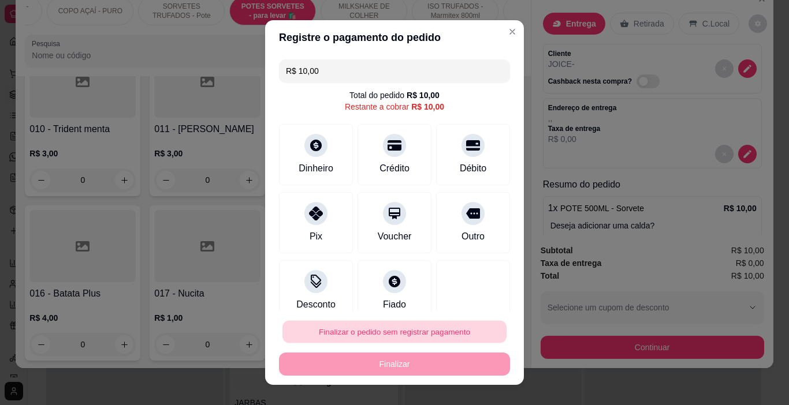
click at [435, 325] on button "Finalizar o pedido sem registrar pagamento" at bounding box center [394, 332] width 224 height 23
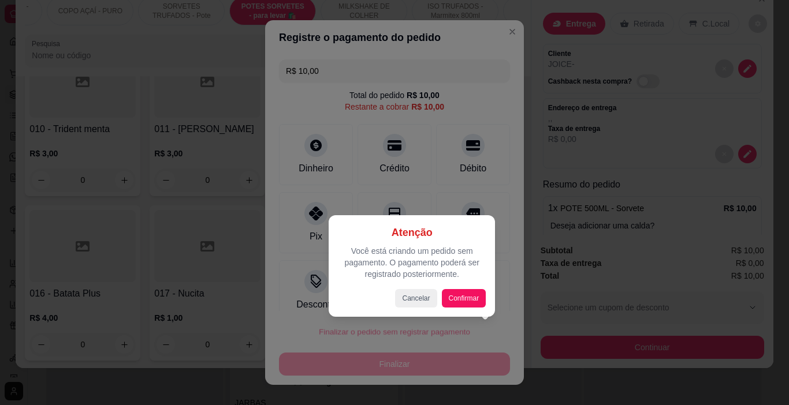
click at [510, 321] on div at bounding box center [394, 202] width 789 height 405
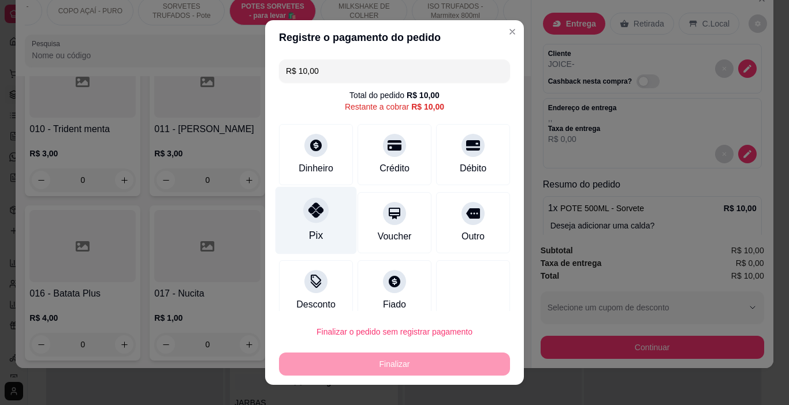
click at [312, 212] on icon at bounding box center [315, 210] width 15 height 15
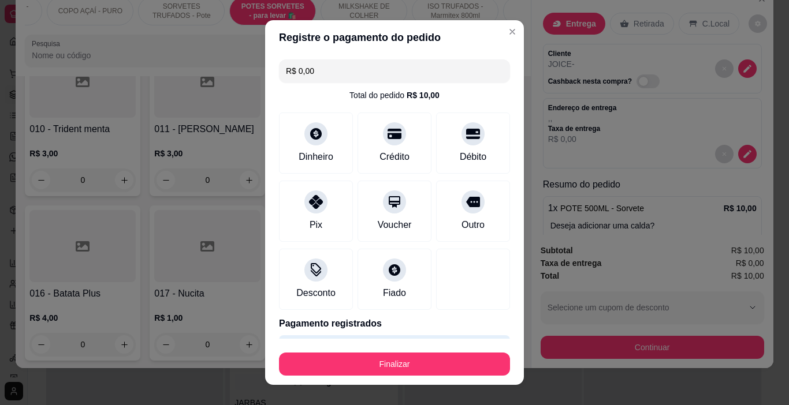
click at [397, 368] on button "Finalizar" at bounding box center [394, 364] width 231 height 23
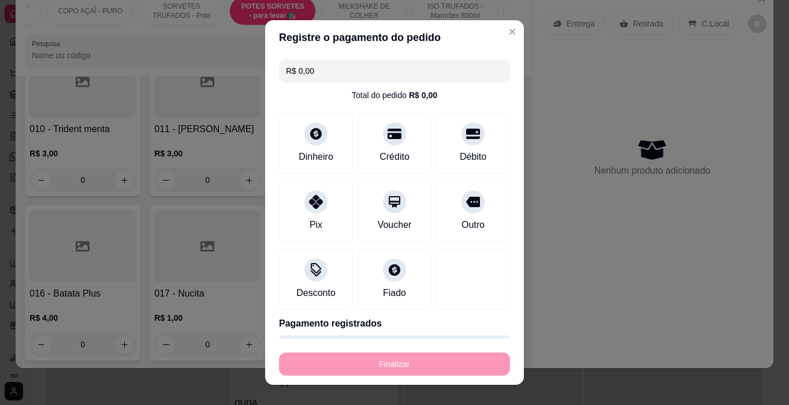
type input "-R$ 10,00"
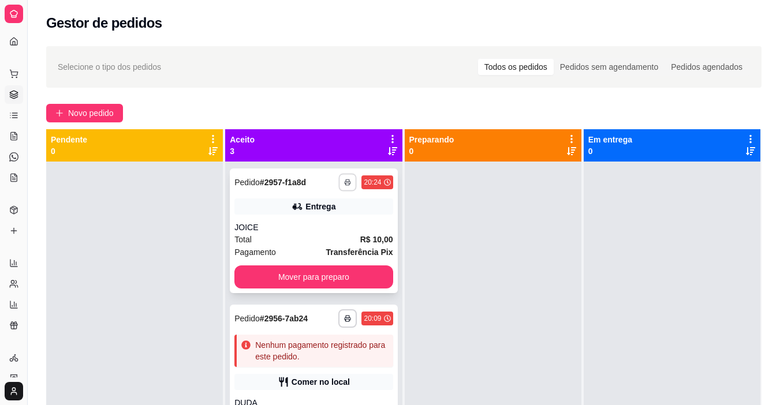
click at [345, 180] on icon "button" at bounding box center [348, 182] width 7 height 7
click at [318, 227] on button "IMPRESSORA" at bounding box center [305, 223] width 84 height 18
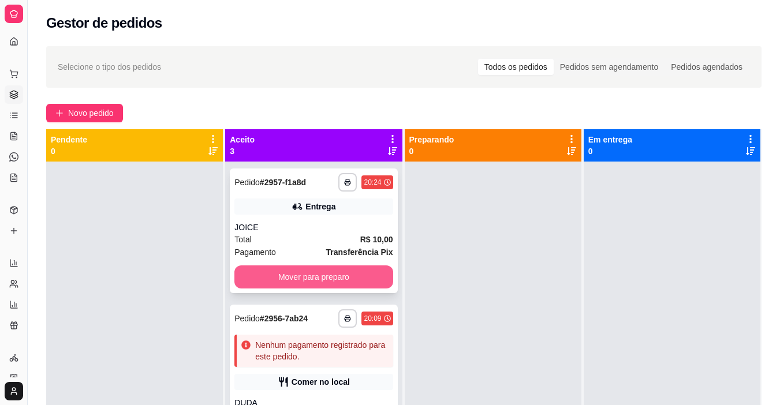
click at [315, 288] on button "Mover para preparo" at bounding box center [313, 277] width 158 height 23
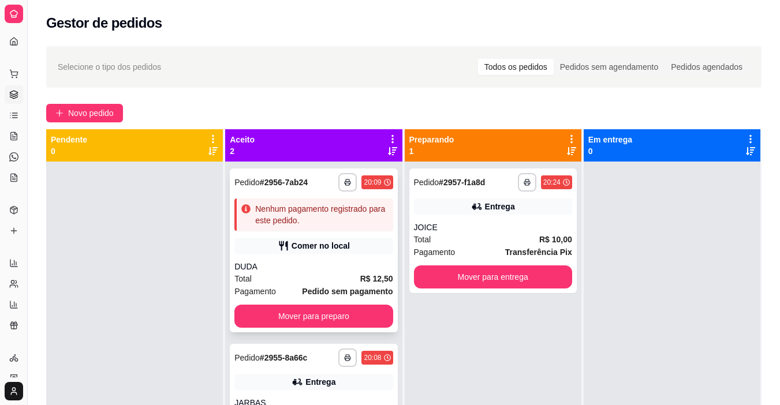
click at [333, 219] on div "Nenhum pagamento registrado para este pedido." at bounding box center [321, 214] width 133 height 23
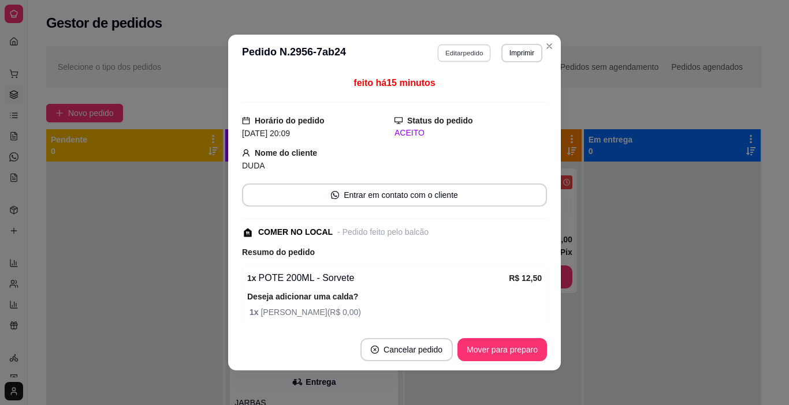
click at [464, 50] on button "Editar pedido" at bounding box center [465, 53] width 54 height 18
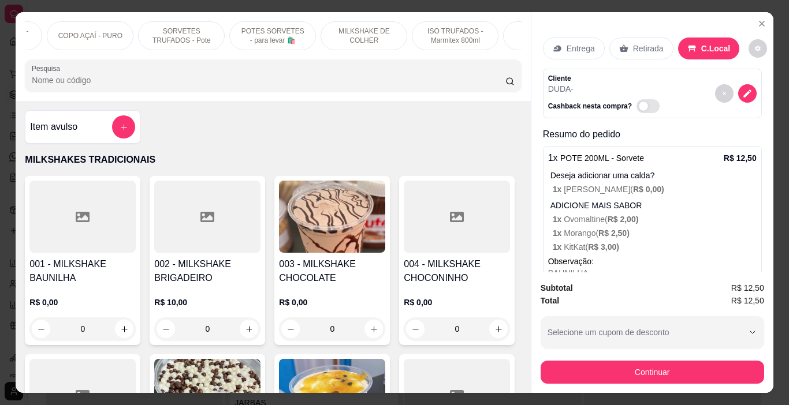
scroll to position [0, 594]
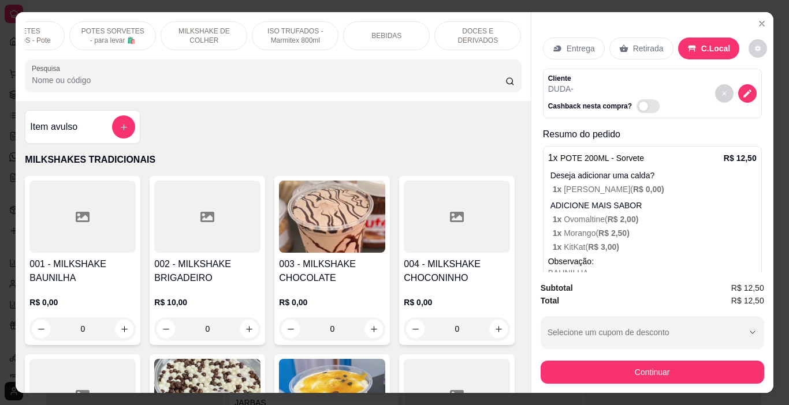
click at [453, 28] on p "DOCES E DERIVADOS" at bounding box center [477, 36] width 67 height 18
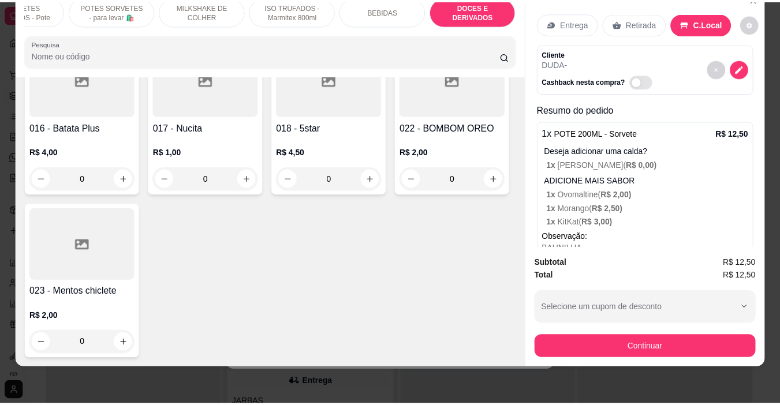
scroll to position [5329, 0]
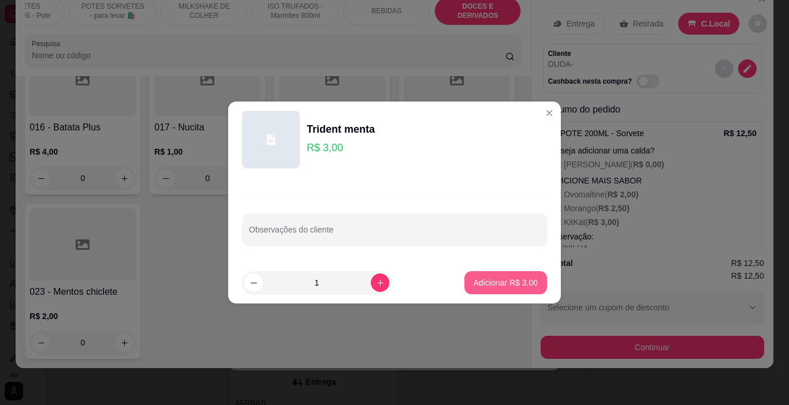
click at [514, 277] on button "Adicionar R$ 3,00" at bounding box center [505, 282] width 83 height 23
type input "1"
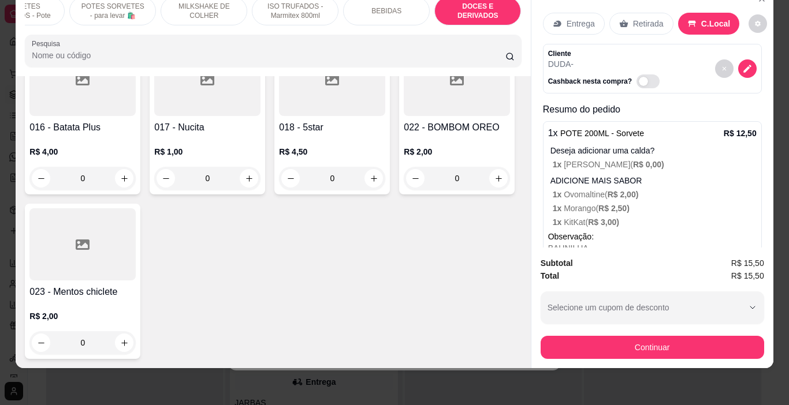
click at [636, 333] on div "Continuar" at bounding box center [653, 346] width 224 height 26
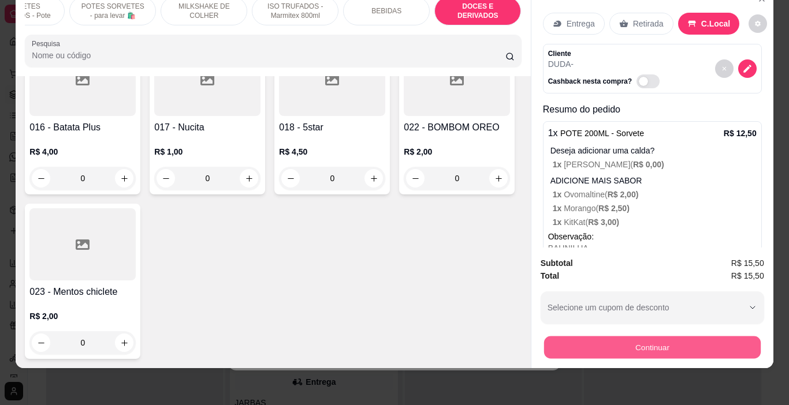
click at [636, 337] on button "Continuar" at bounding box center [652, 348] width 217 height 23
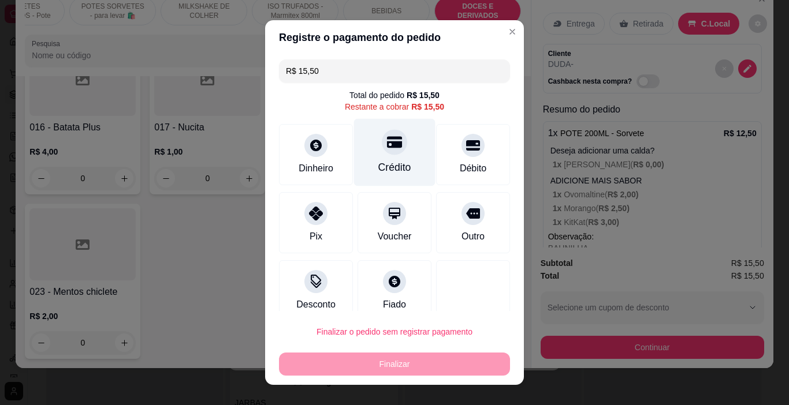
click at [382, 151] on div at bounding box center [394, 142] width 25 height 25
type input "R$ 0,00"
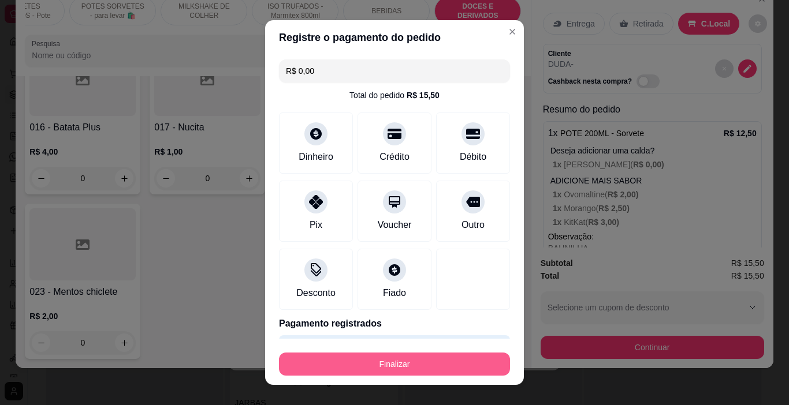
click at [407, 371] on button "Finalizar" at bounding box center [394, 364] width 231 height 23
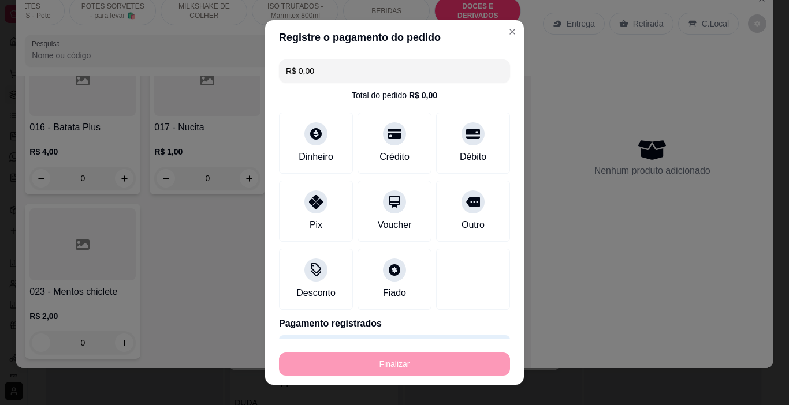
type input "0"
type input "-R$ 15,50"
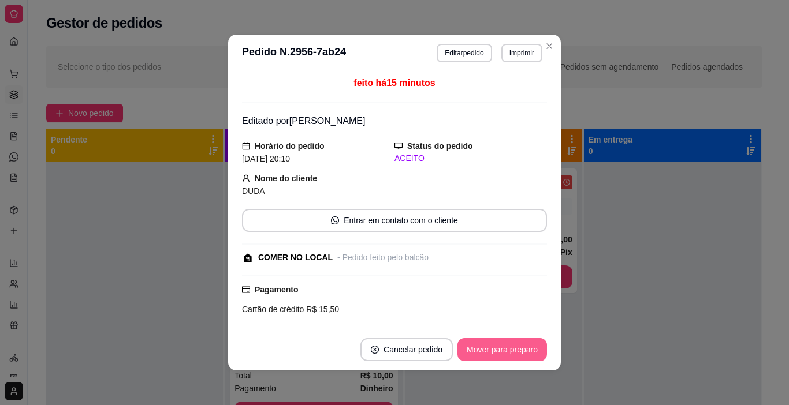
click at [487, 345] on button "Mover para preparo" at bounding box center [502, 349] width 90 height 23
click at [487, 344] on div "Mover para preparo" at bounding box center [494, 349] width 106 height 23
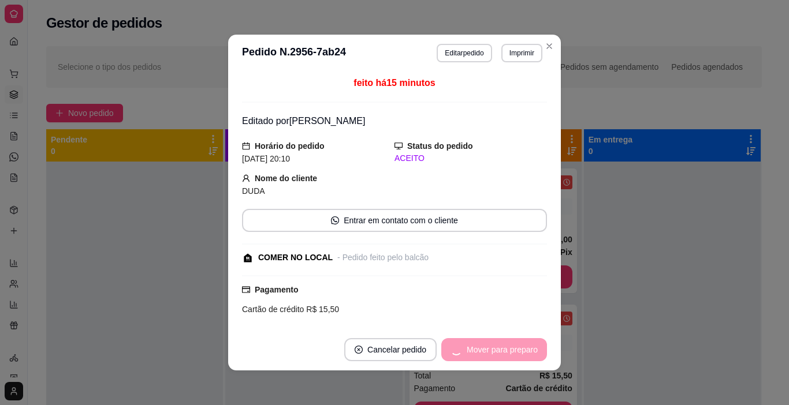
click at [489, 344] on div "Mover para preparo" at bounding box center [494, 349] width 106 height 23
click at [502, 349] on div "Mover para retirada disponível" at bounding box center [475, 349] width 144 height 23
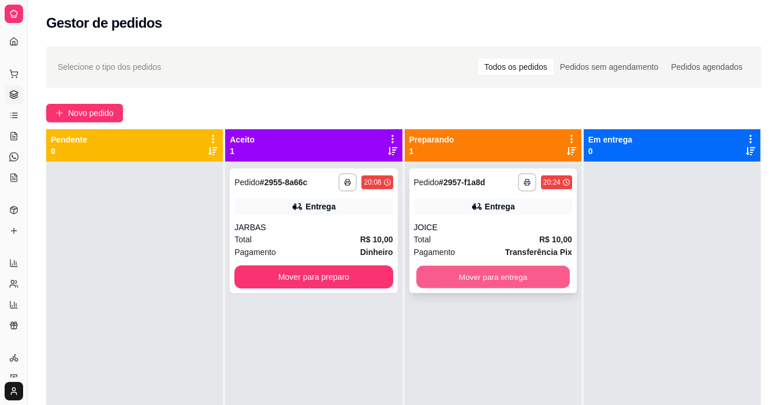
click at [507, 271] on button "Mover para entrega" at bounding box center [493, 277] width 154 height 23
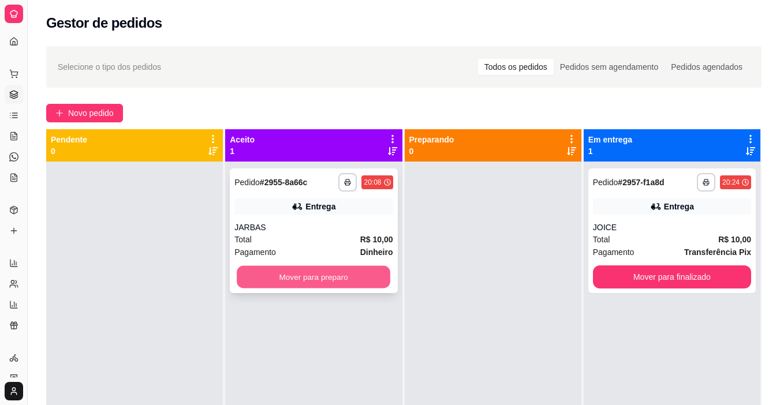
click at [355, 274] on button "Mover para preparo" at bounding box center [314, 277] width 154 height 23
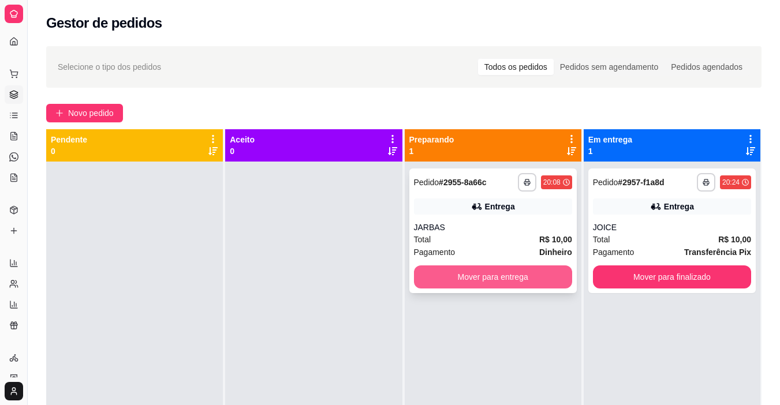
click at [492, 276] on button "Mover para entrega" at bounding box center [493, 277] width 158 height 23
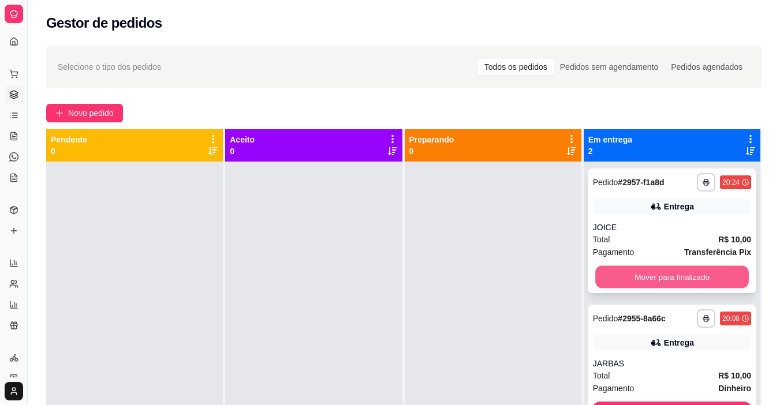
click at [635, 284] on button "Mover para finalizado" at bounding box center [672, 277] width 154 height 23
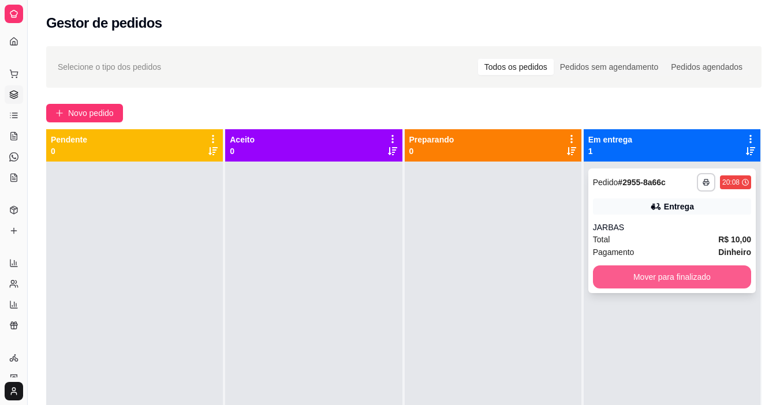
click at [627, 280] on button "Mover para finalizado" at bounding box center [672, 277] width 158 height 23
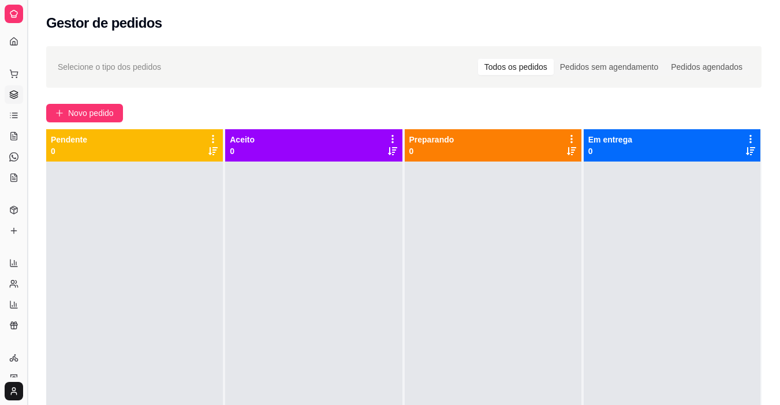
click at [27, 236] on button "Toggle Sidebar" at bounding box center [27, 202] width 9 height 405
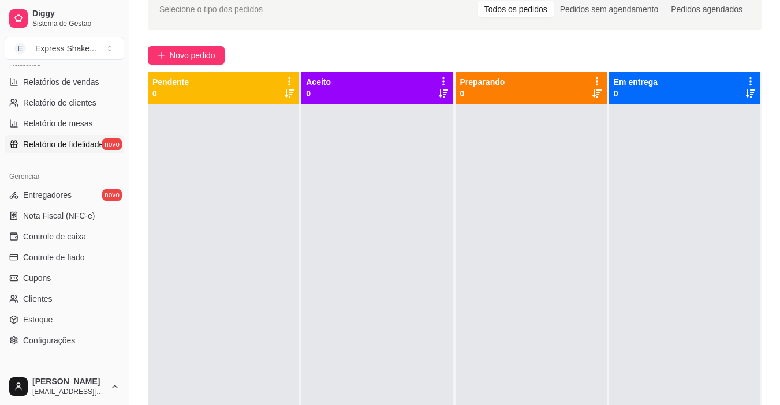
scroll to position [310, 0]
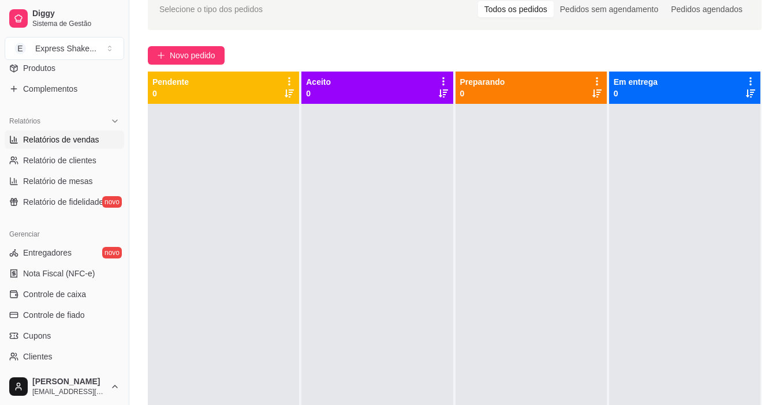
click at [87, 140] on span "Relatórios de vendas" at bounding box center [61, 140] width 76 height 12
select select "ALL"
select select "0"
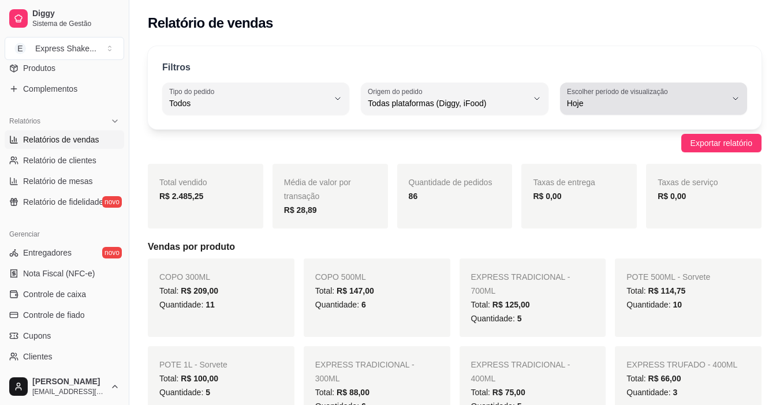
click at [720, 106] on span "Hoje" at bounding box center [646, 104] width 159 height 12
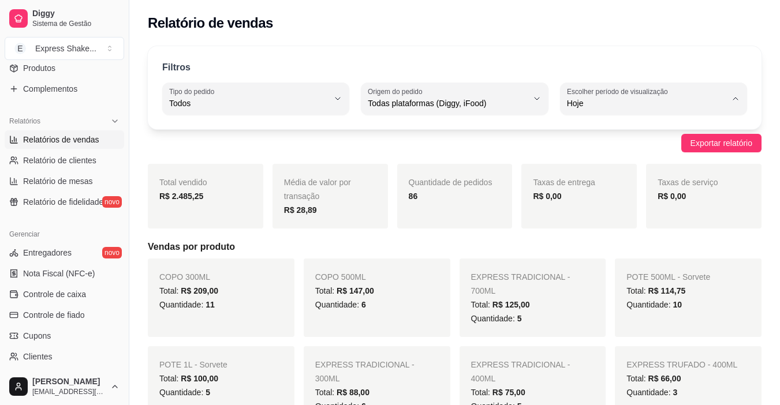
click at [645, 153] on span "Ontem" at bounding box center [647, 149] width 151 height 11
type input "1"
select select "1"
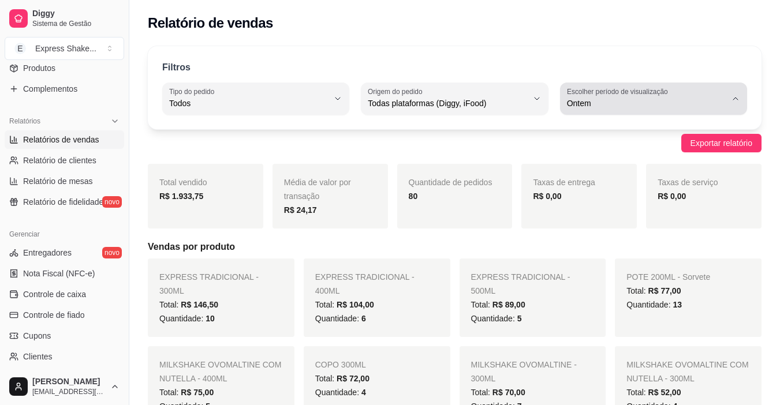
click at [705, 103] on span "Ontem" at bounding box center [646, 104] width 159 height 12
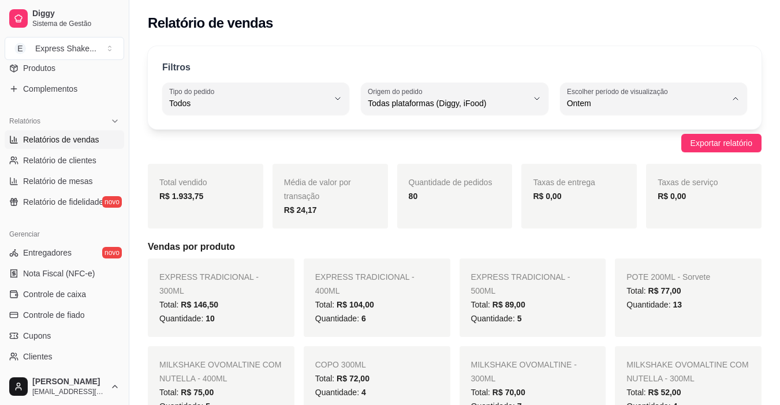
click at [668, 124] on li "Hoje" at bounding box center [653, 131] width 171 height 18
type input "0"
select select "0"
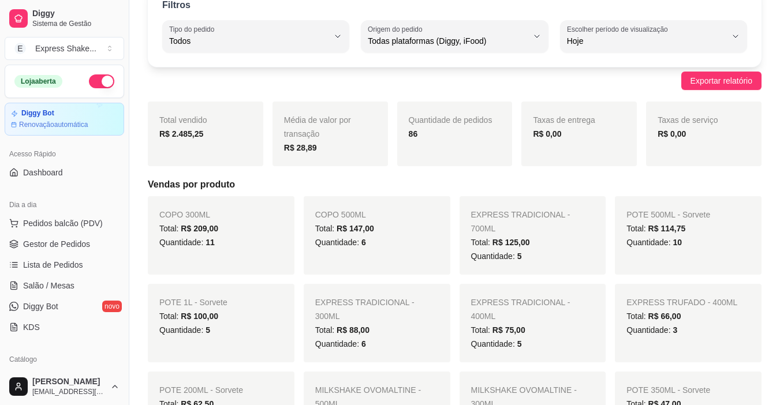
scroll to position [58, 0]
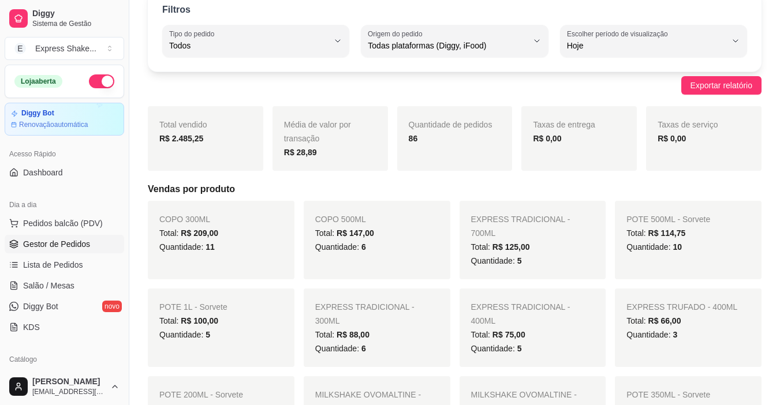
click at [66, 238] on link "Gestor de Pedidos" at bounding box center [65, 244] width 120 height 18
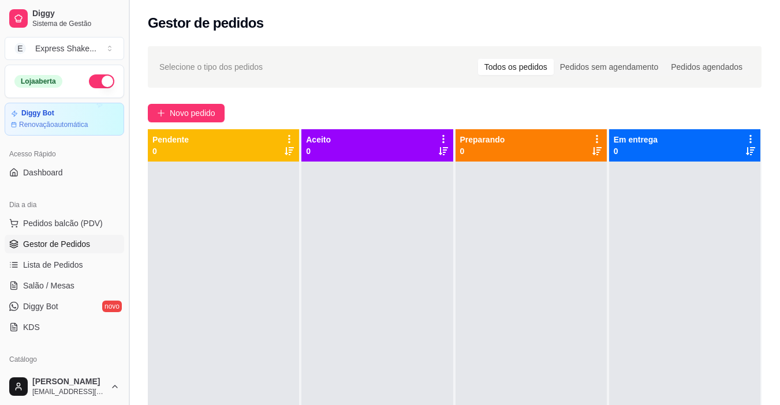
click at [129, 221] on button "Toggle Sidebar" at bounding box center [128, 202] width 9 height 405
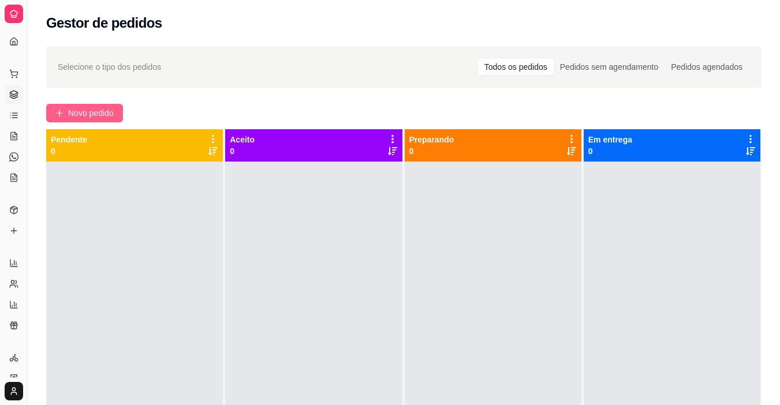
click at [93, 117] on span "Novo pedido" at bounding box center [91, 113] width 46 height 13
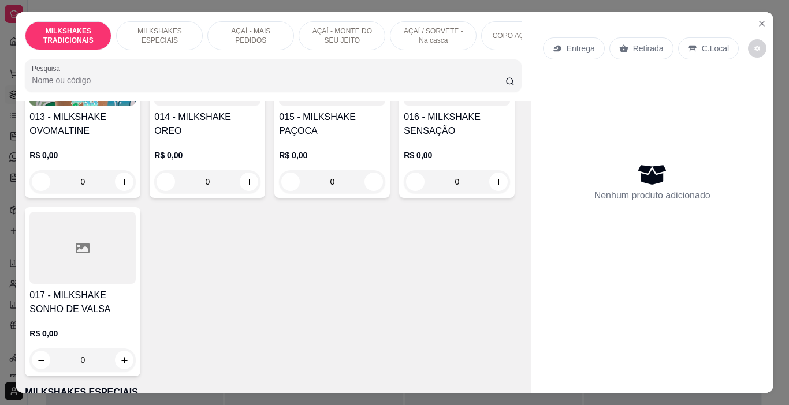
scroll to position [693, 0]
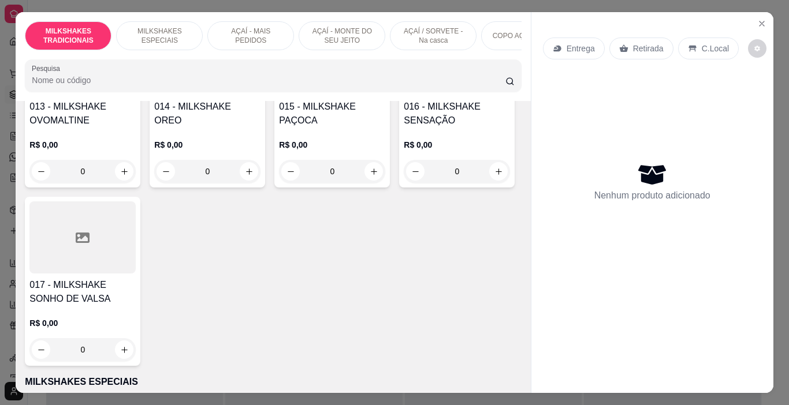
click at [74, 95] on img at bounding box center [82, 59] width 106 height 72
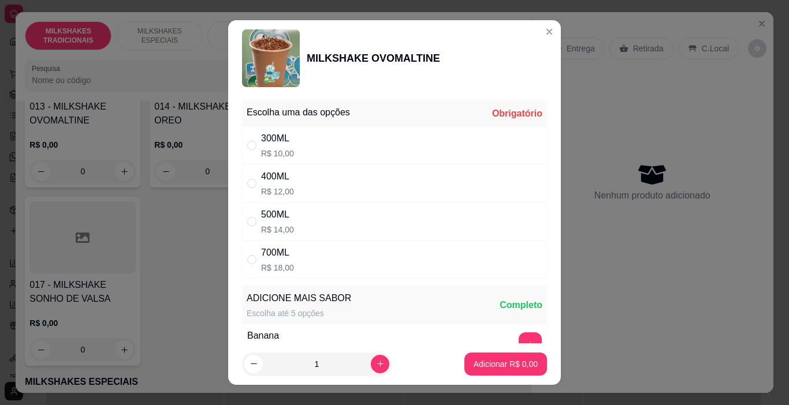
click at [270, 262] on p "R$ 18,00" at bounding box center [277, 268] width 33 height 12
radio input "true"
click at [498, 367] on p "Adicionar R$ 18,00" at bounding box center [503, 365] width 69 height 12
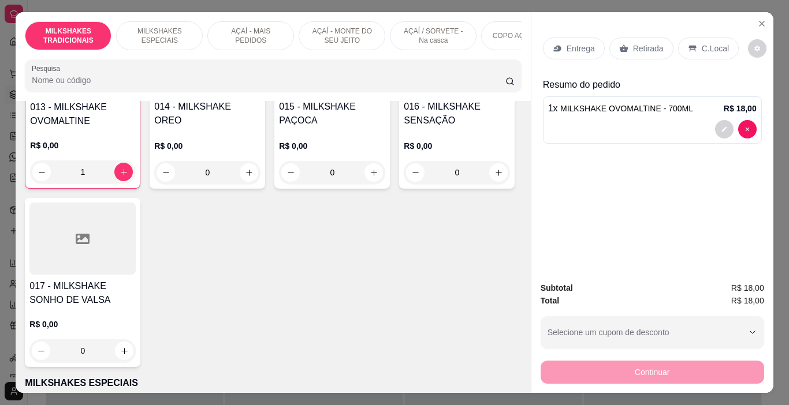
type input "1"
click at [578, 47] on p "Entrega" at bounding box center [581, 49] width 28 height 12
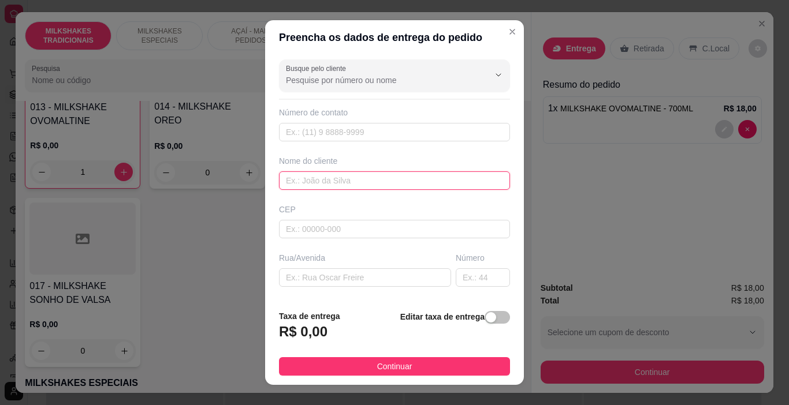
click at [370, 183] on input "text" at bounding box center [394, 181] width 231 height 18
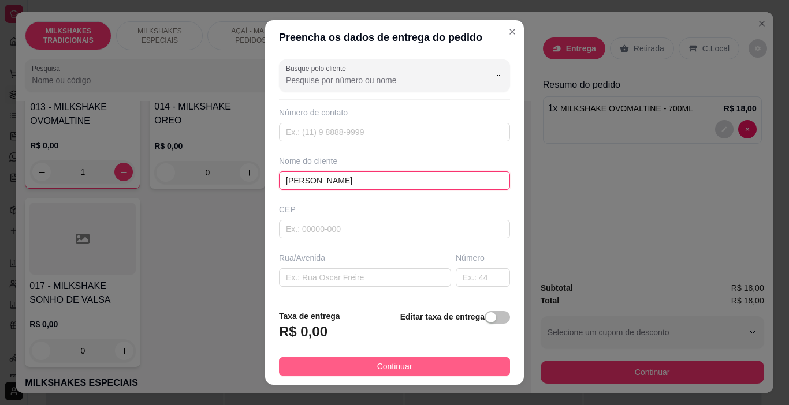
type input "[PERSON_NAME]"
click at [403, 370] on span "Continuar" at bounding box center [394, 366] width 35 height 13
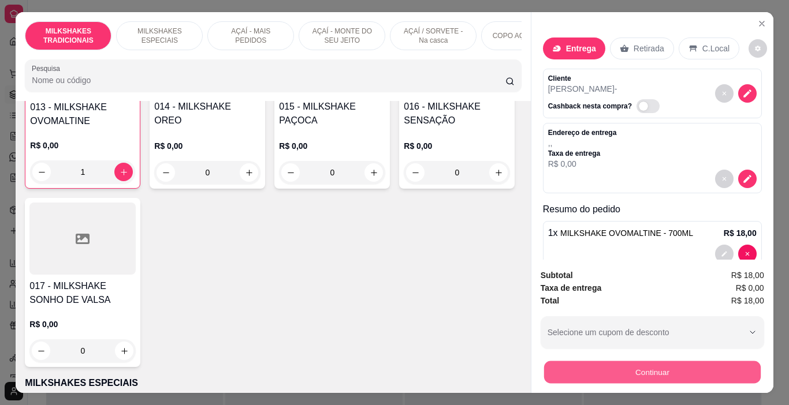
click at [582, 379] on button "Continuar" at bounding box center [652, 373] width 217 height 23
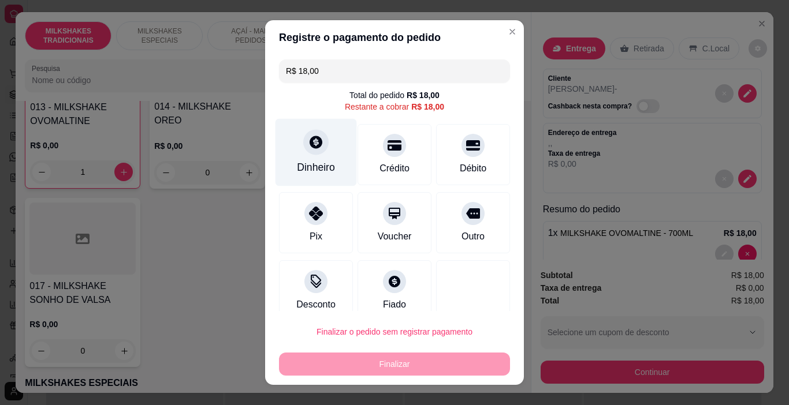
click at [329, 169] on div "Dinheiro" at bounding box center [316, 153] width 81 height 68
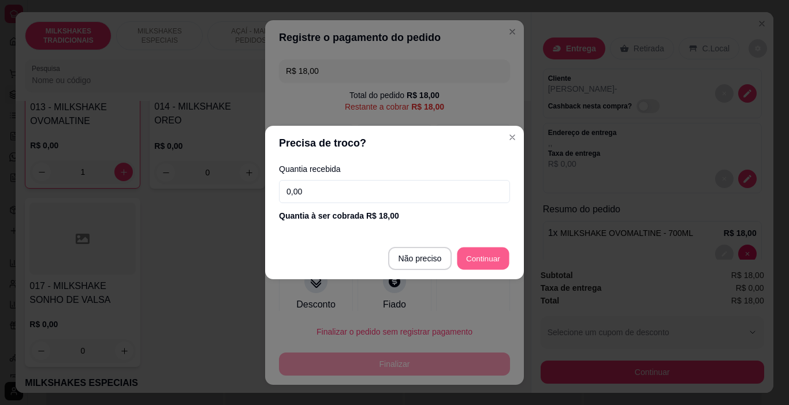
type input "R$ 0,00"
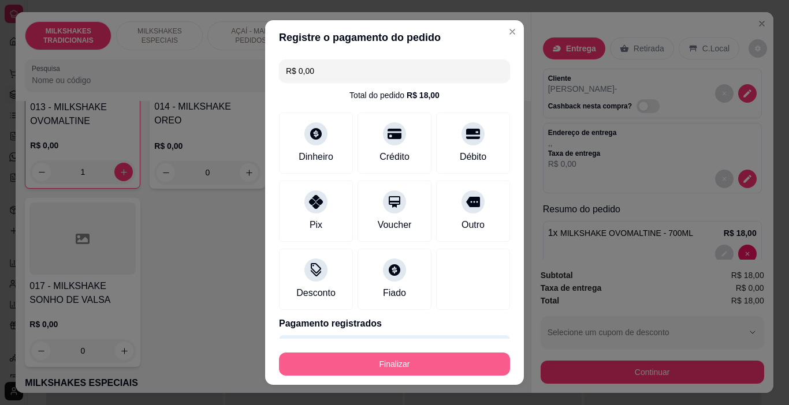
click at [446, 374] on button "Finalizar" at bounding box center [394, 364] width 231 height 23
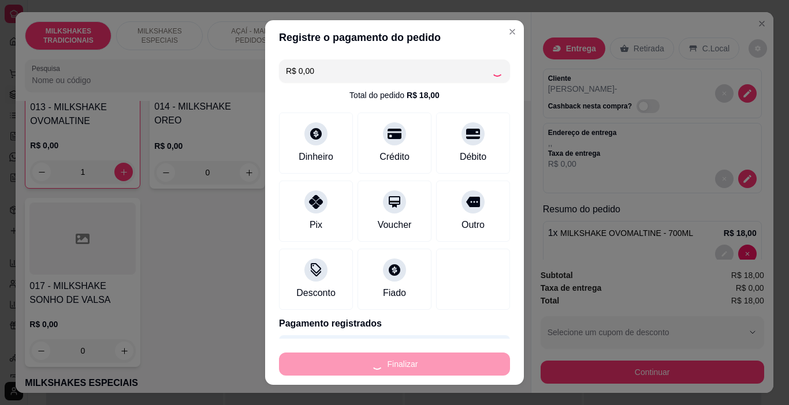
type input "0"
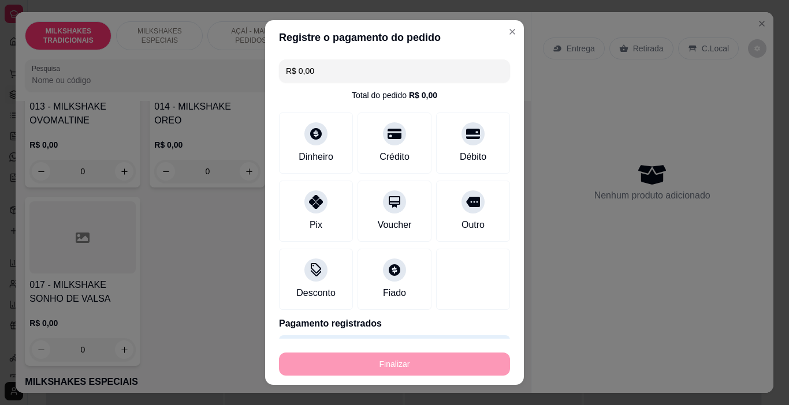
type input "-R$ 18,00"
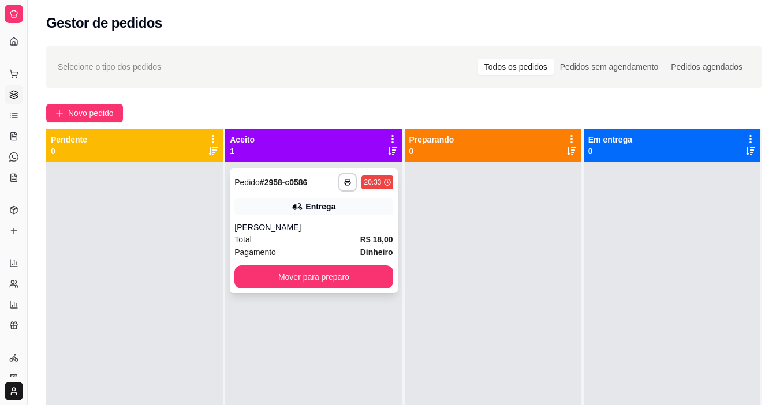
click at [306, 211] on div "Entrega" at bounding box center [321, 207] width 30 height 12
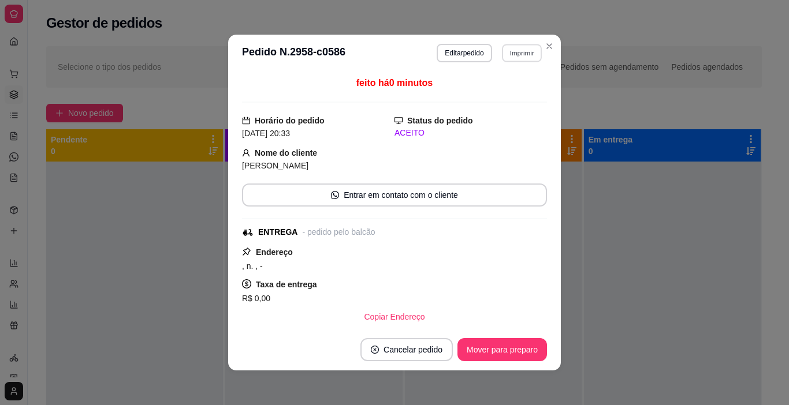
click at [512, 58] on button "Imprimir" at bounding box center [522, 53] width 40 height 18
click at [512, 93] on button "IMPRESSORA" at bounding box center [498, 93] width 84 height 18
click at [534, 350] on button "Mover para preparo" at bounding box center [502, 350] width 87 height 23
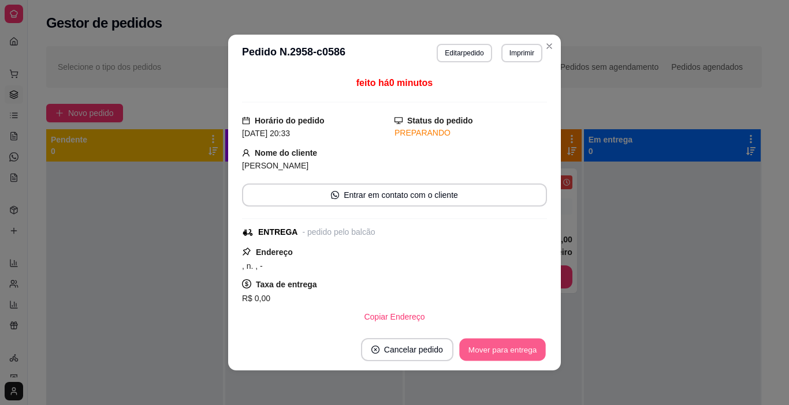
click at [527, 351] on button "Mover para entrega" at bounding box center [502, 350] width 87 height 23
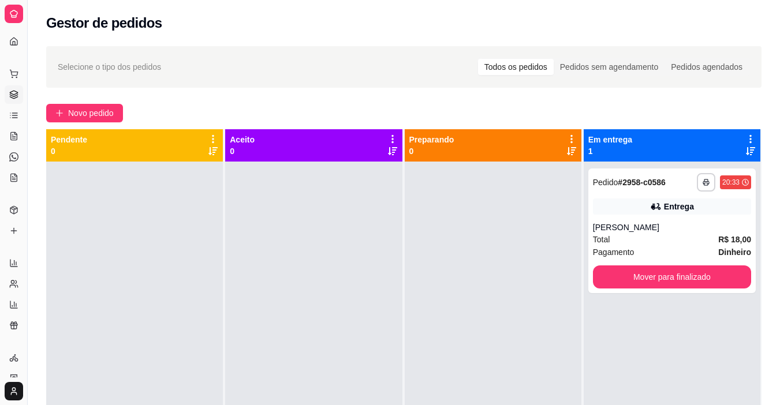
click at [548, 270] on div at bounding box center [493, 364] width 177 height 405
click at [69, 107] on button "Novo pedido" at bounding box center [84, 113] width 77 height 18
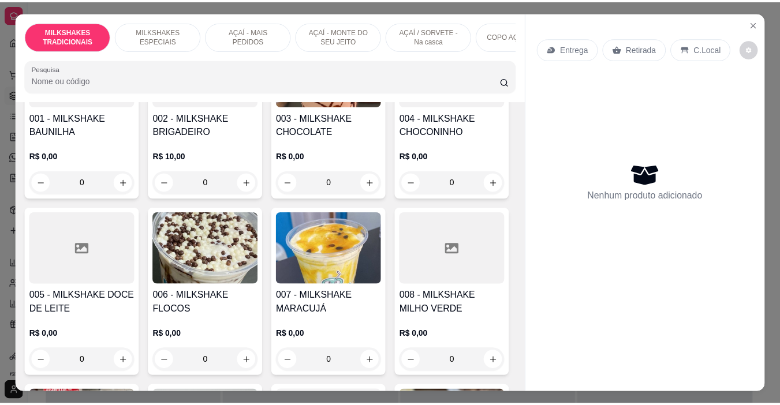
scroll to position [289, 0]
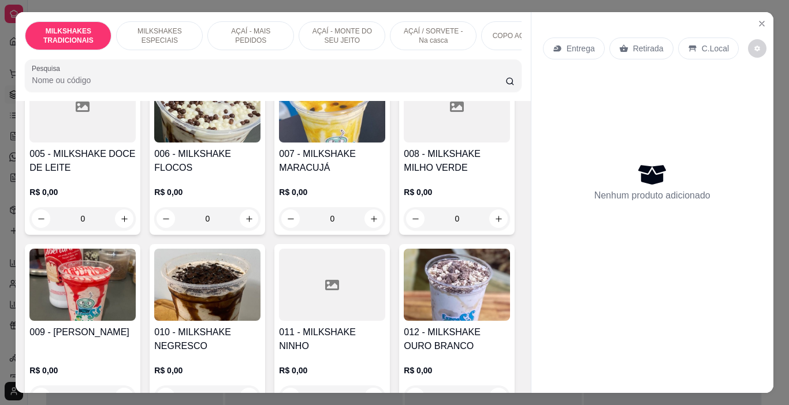
click at [260, 173] on h4 "006 - MILKSHAKE FLOCOS" at bounding box center [207, 161] width 106 height 28
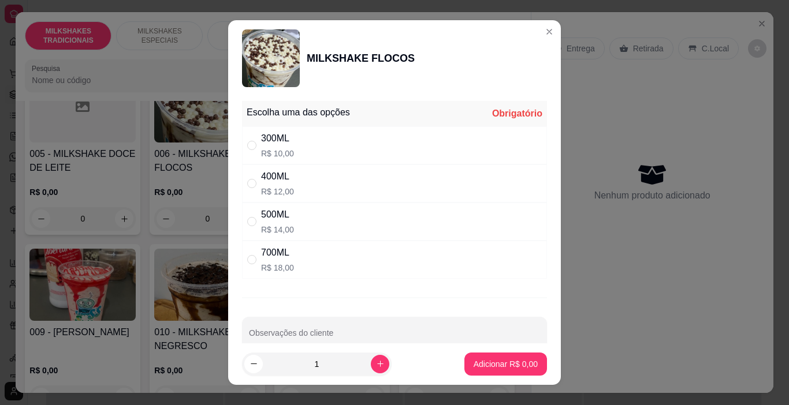
click at [314, 191] on div "400ML R$ 12,00" at bounding box center [394, 184] width 305 height 38
click at [342, 233] on div "500ML R$ 14,00" at bounding box center [394, 222] width 305 height 38
radio input "false"
radio input "true"
click at [371, 359] on button "increase-product-quantity" at bounding box center [380, 364] width 18 height 18
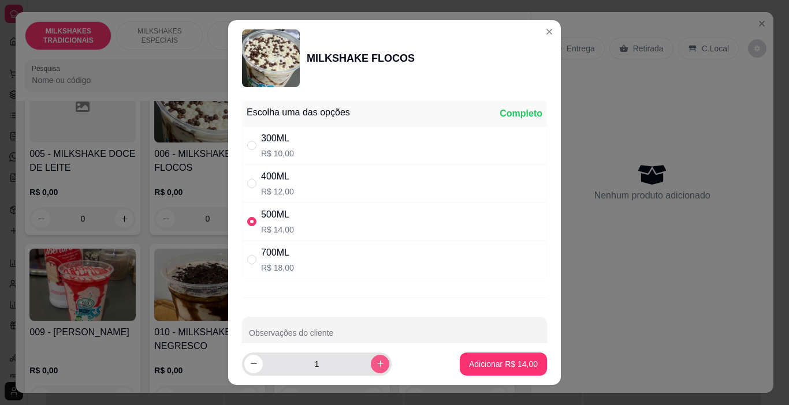
type input "2"
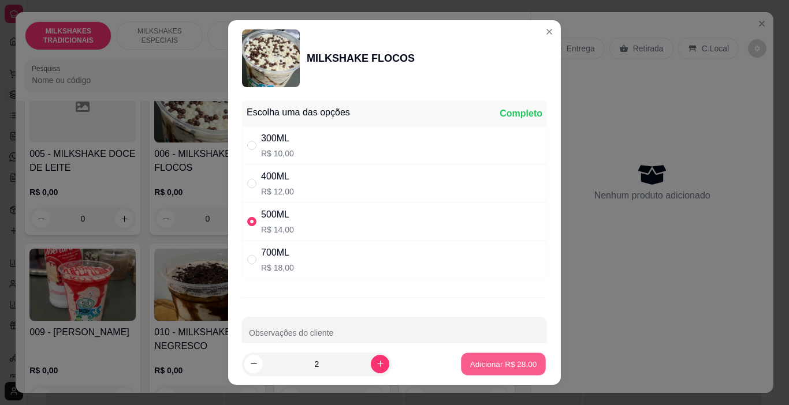
click at [470, 353] on button "Adicionar R$ 28,00" at bounding box center [503, 364] width 85 height 23
type input "2"
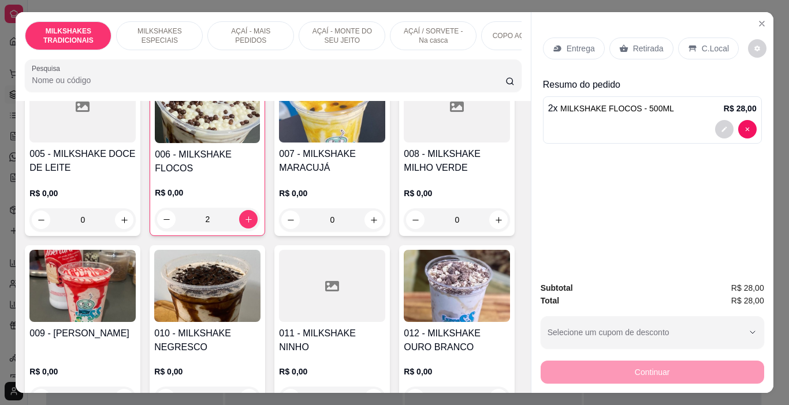
click at [575, 45] on p "Entrega" at bounding box center [581, 49] width 28 height 12
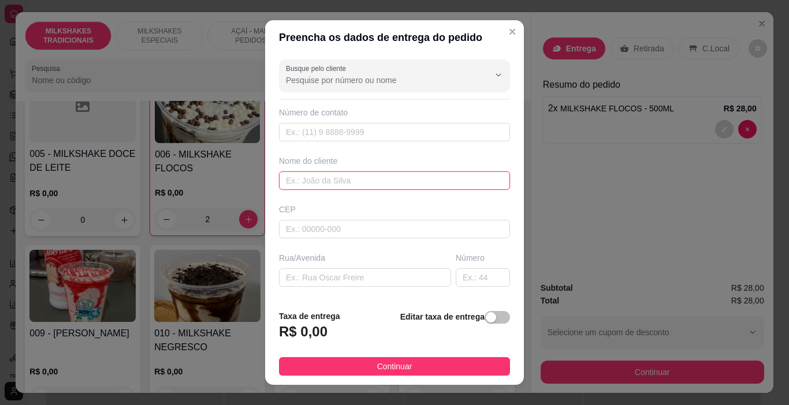
click at [301, 185] on input "text" at bounding box center [394, 181] width 231 height 18
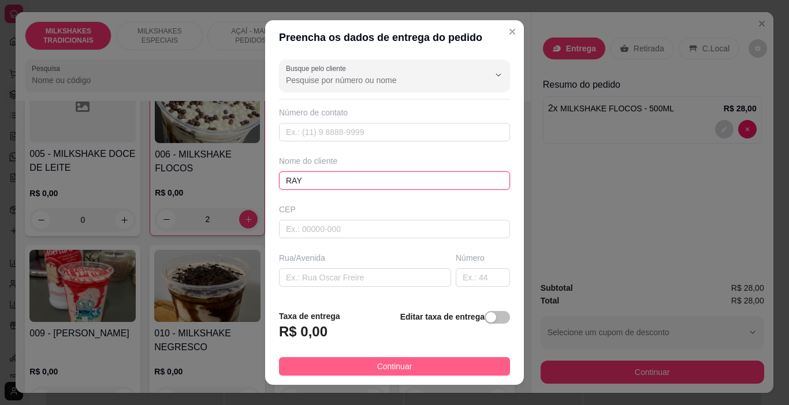
type input "RAY"
click at [433, 360] on button "Continuar" at bounding box center [394, 367] width 231 height 18
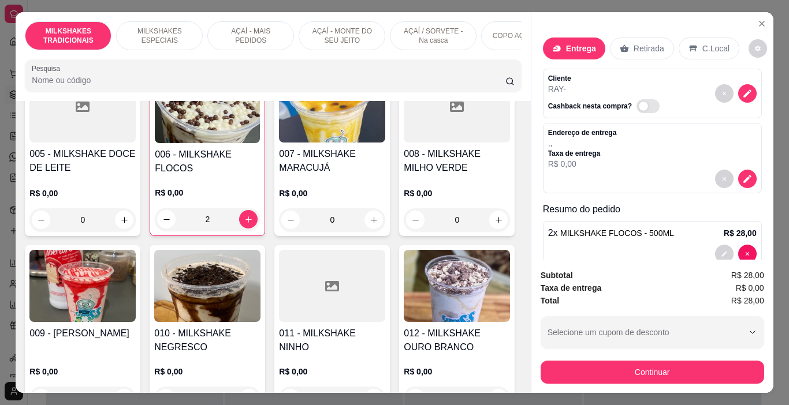
click at [559, 361] on button "Continuar" at bounding box center [653, 372] width 224 height 23
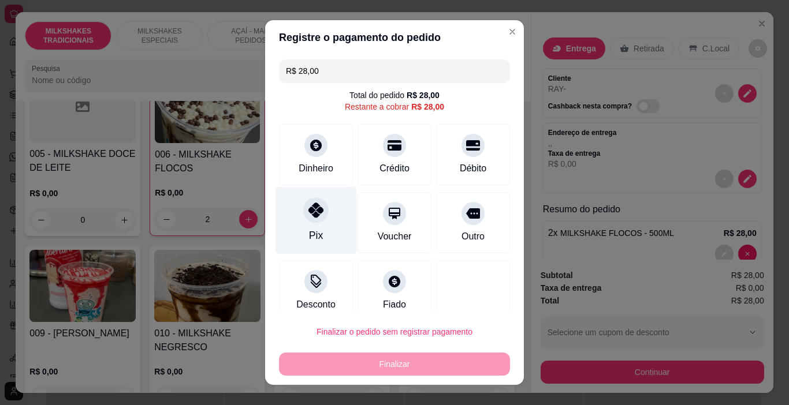
click at [321, 215] on div "Pix" at bounding box center [316, 221] width 81 height 68
type input "R$ 0,00"
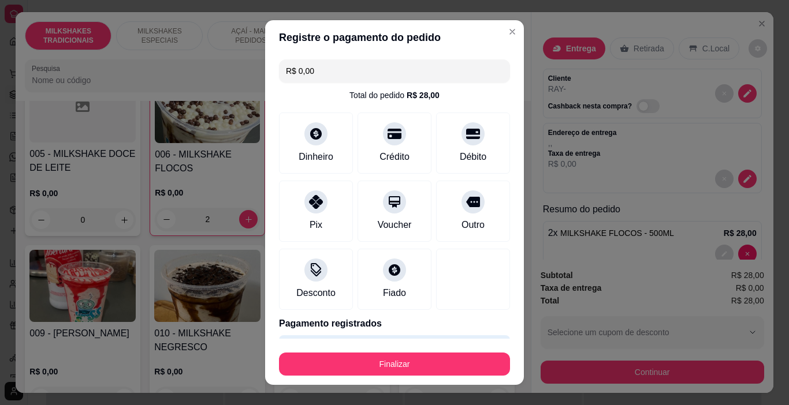
click at [398, 355] on button "Finalizar" at bounding box center [394, 364] width 231 height 23
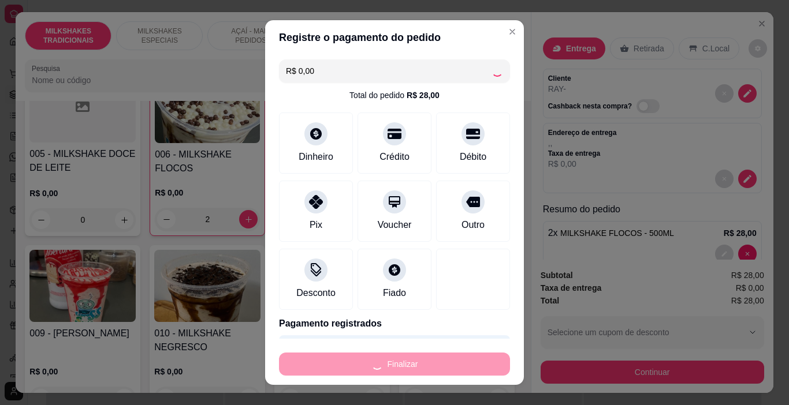
type input "0"
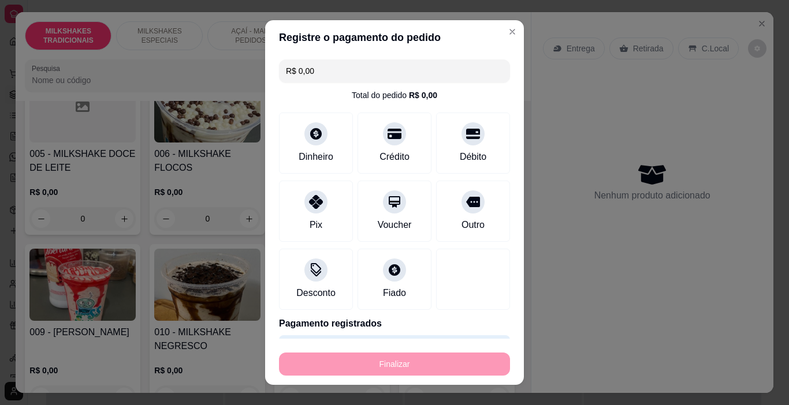
type input "-R$ 28,00"
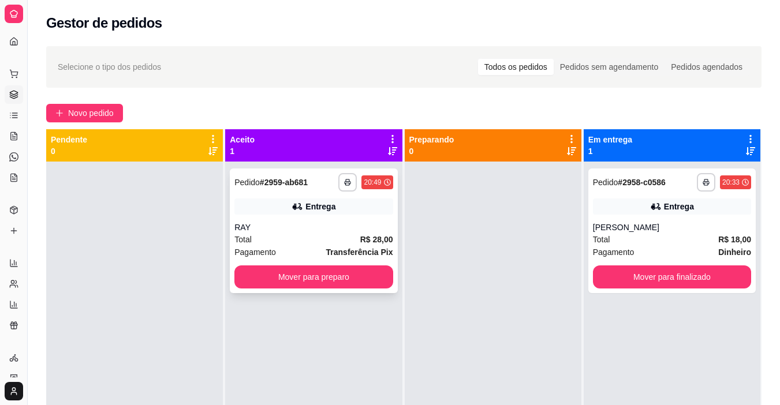
click at [329, 228] on div "RAY" at bounding box center [313, 228] width 158 height 12
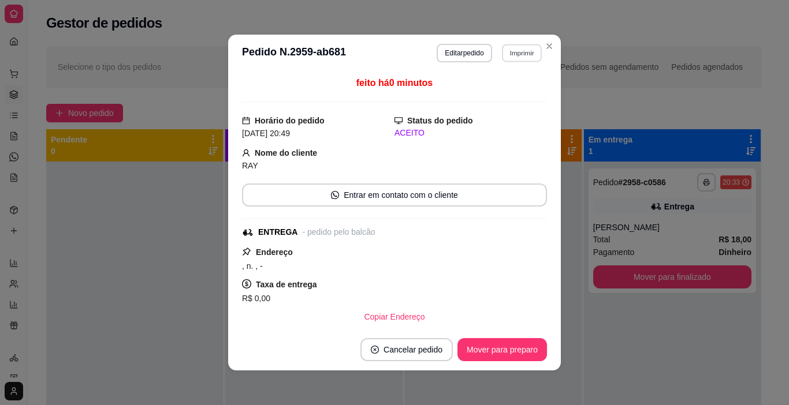
click at [515, 61] on button "Imprimir" at bounding box center [522, 53] width 40 height 18
click at [513, 91] on button "IMPRESSORA" at bounding box center [498, 93] width 84 height 18
click at [501, 345] on button "Mover para preparo" at bounding box center [502, 350] width 87 height 23
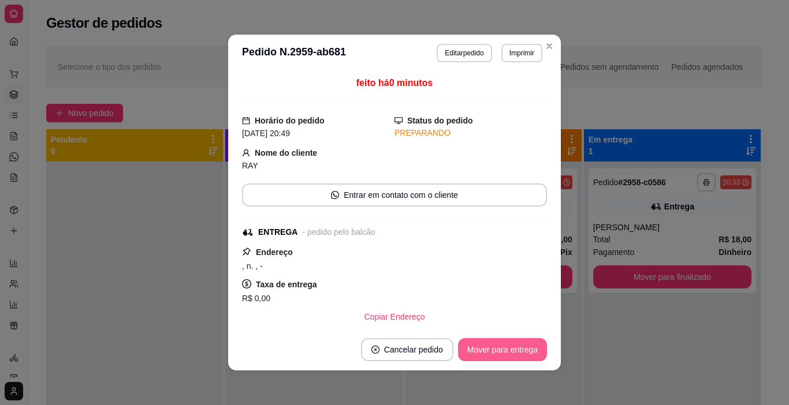
click at [501, 345] on button "Mover para entrega" at bounding box center [502, 349] width 89 height 23
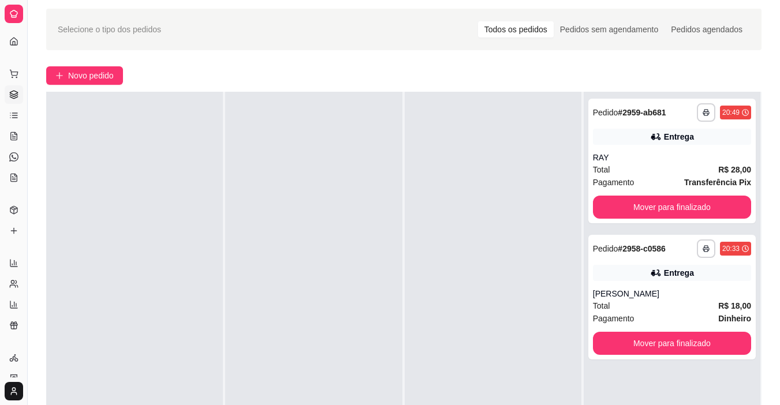
scroll to position [58, 0]
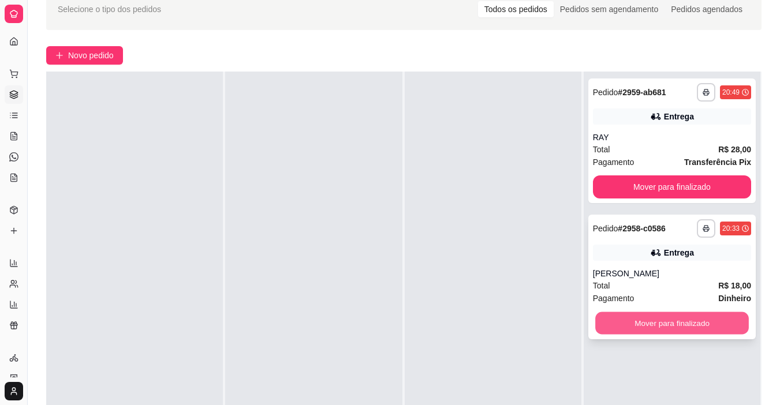
click at [624, 326] on button "Mover para finalizado" at bounding box center [672, 323] width 154 height 23
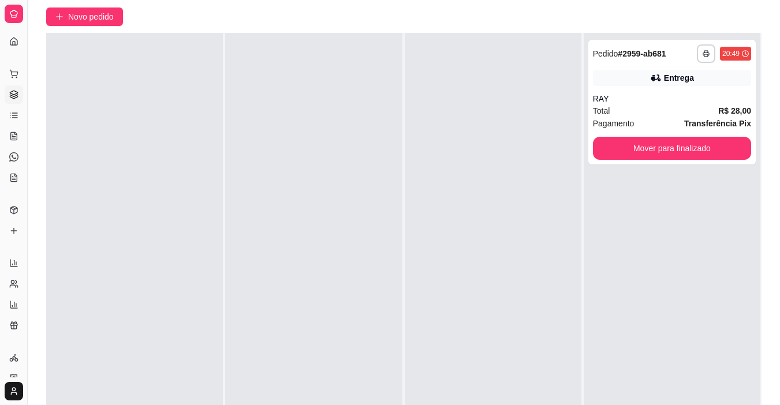
scroll to position [116, 0]
